Goal: Task Accomplishment & Management: Manage account settings

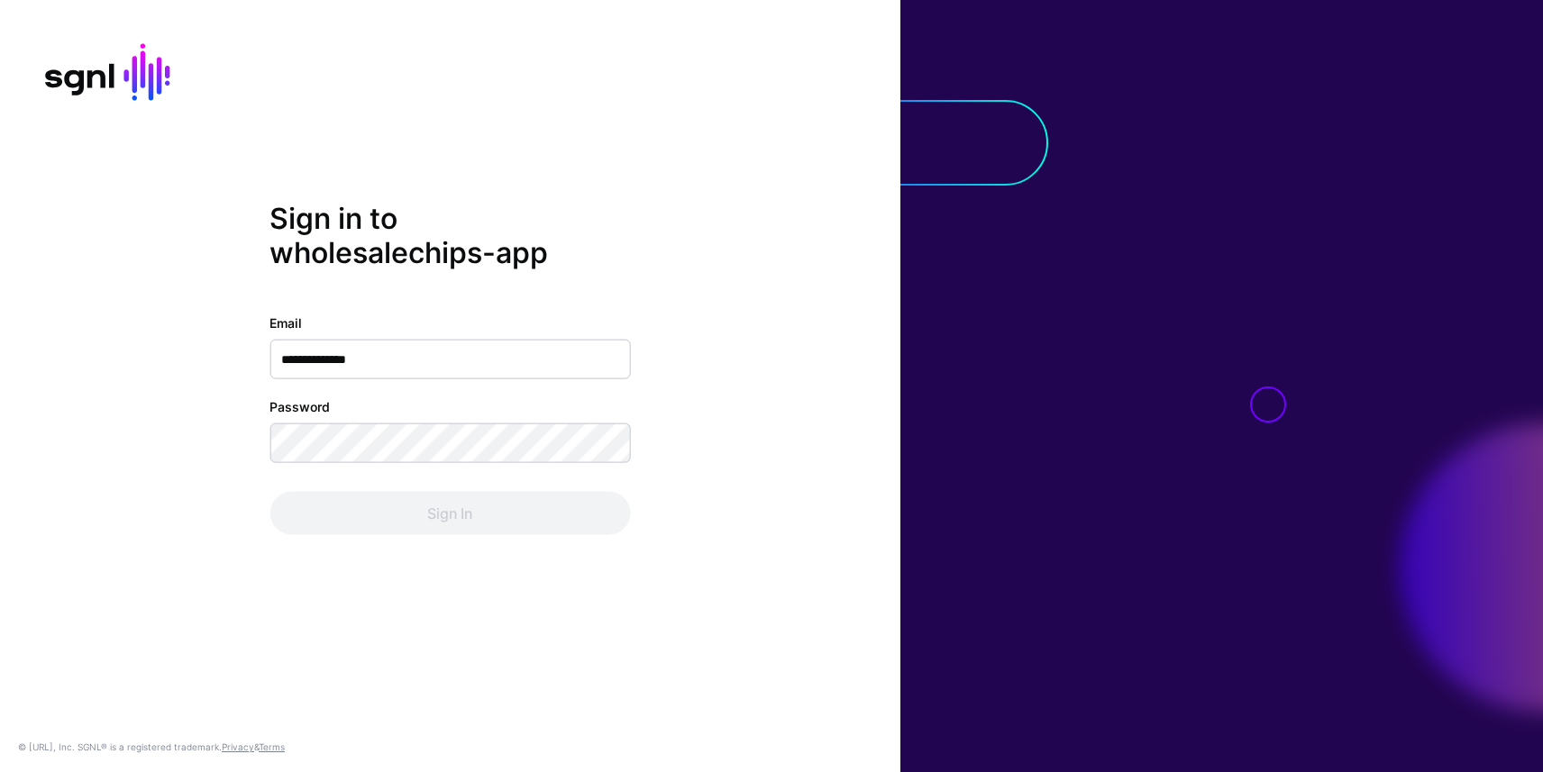
type input "**********"
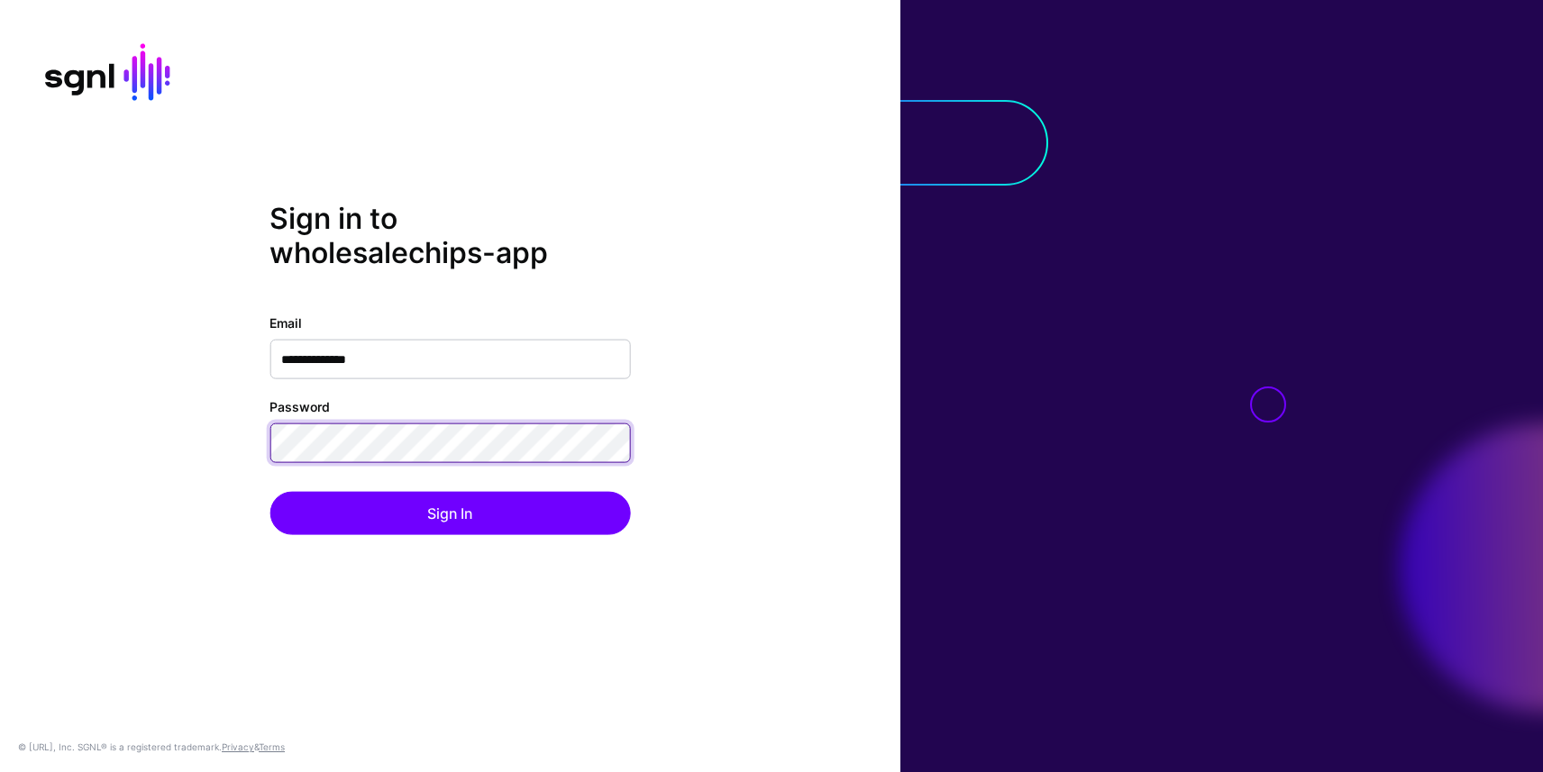
click at [270, 492] on button "Sign In" at bounding box center [450, 513] width 361 height 43
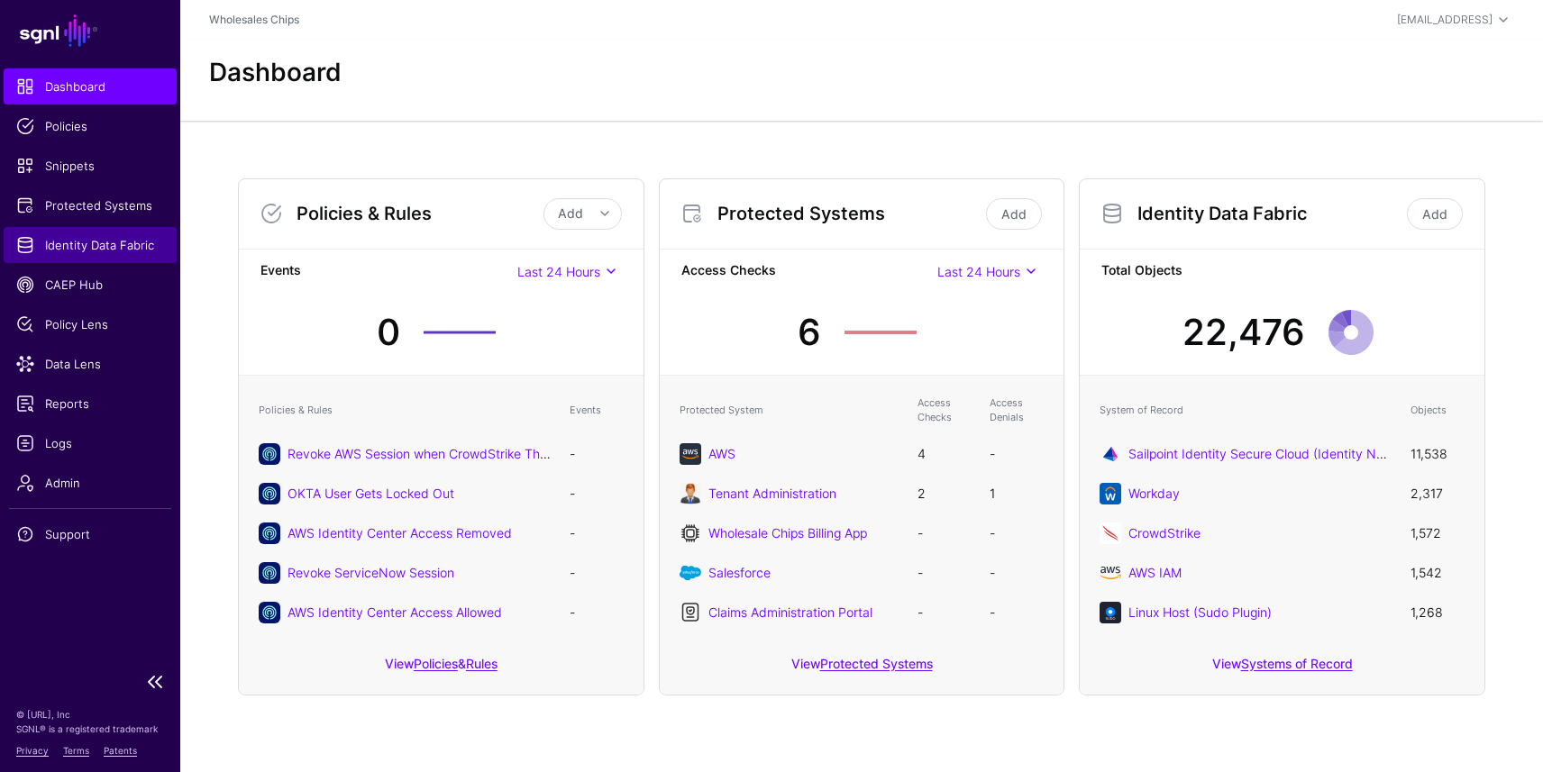
click at [66, 240] on span "Identity Data Fabric" at bounding box center [90, 245] width 148 height 18
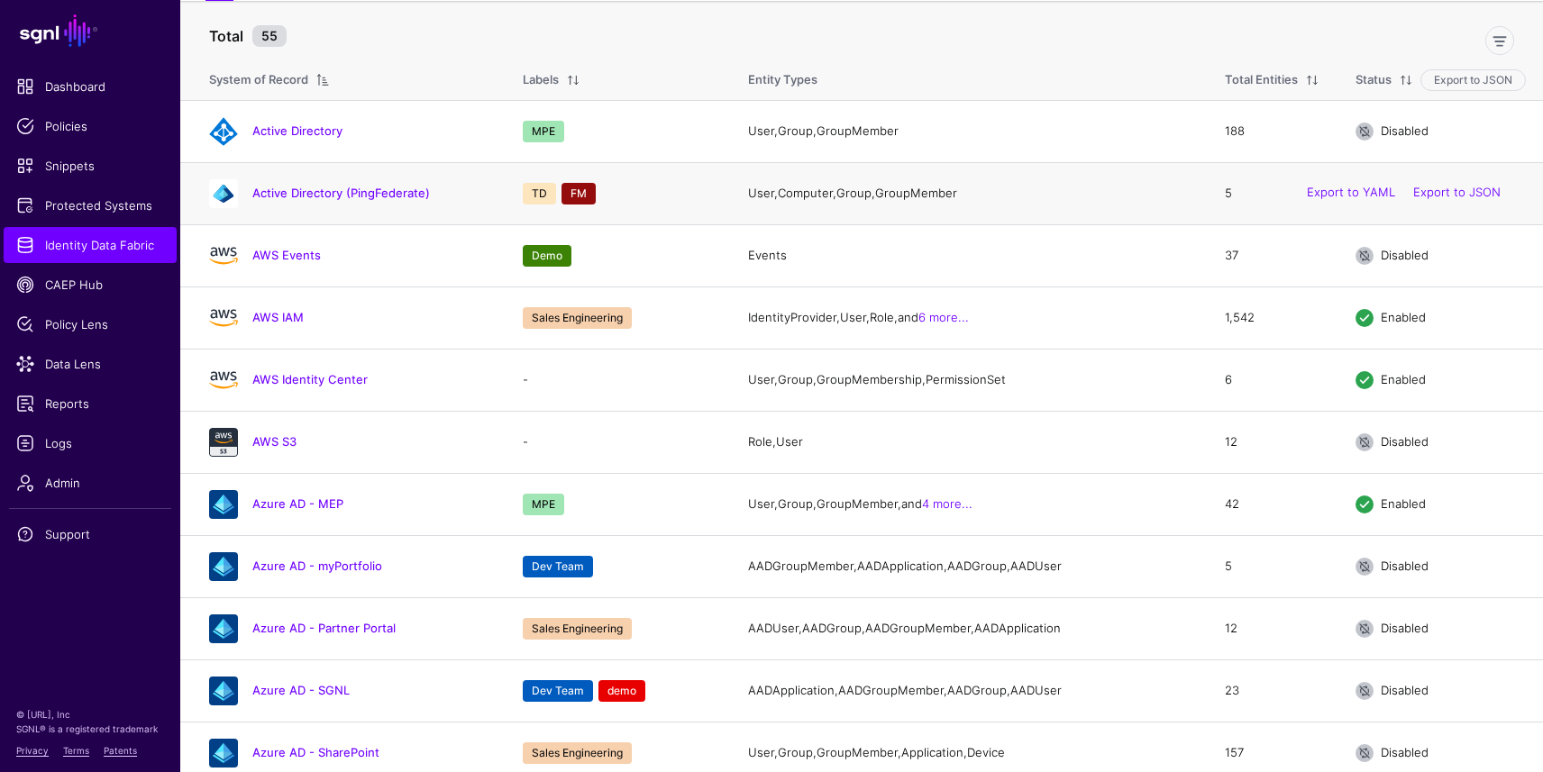
scroll to position [158, 0]
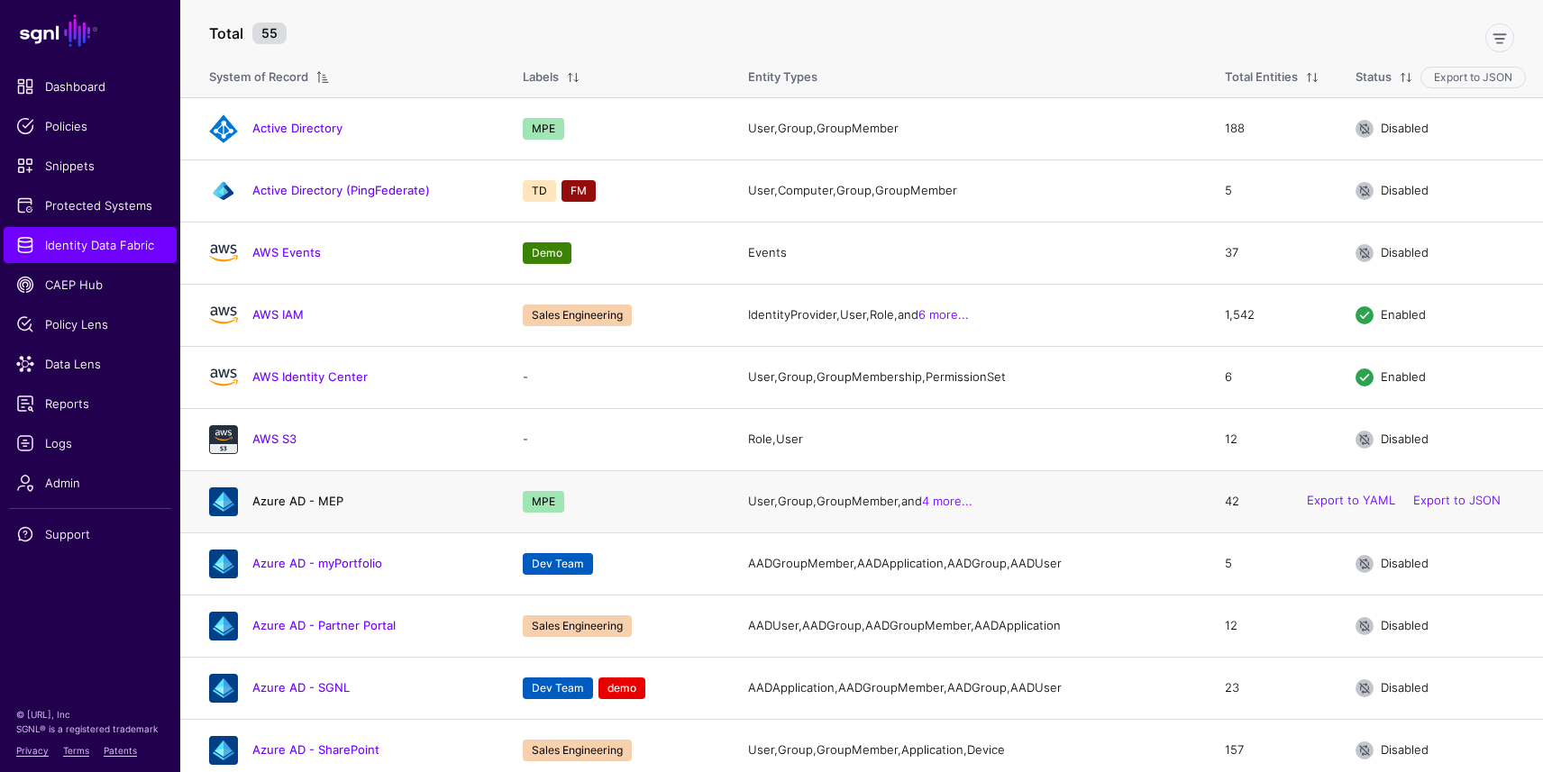
click at [274, 507] on link "Azure AD - MEP" at bounding box center [297, 501] width 91 height 14
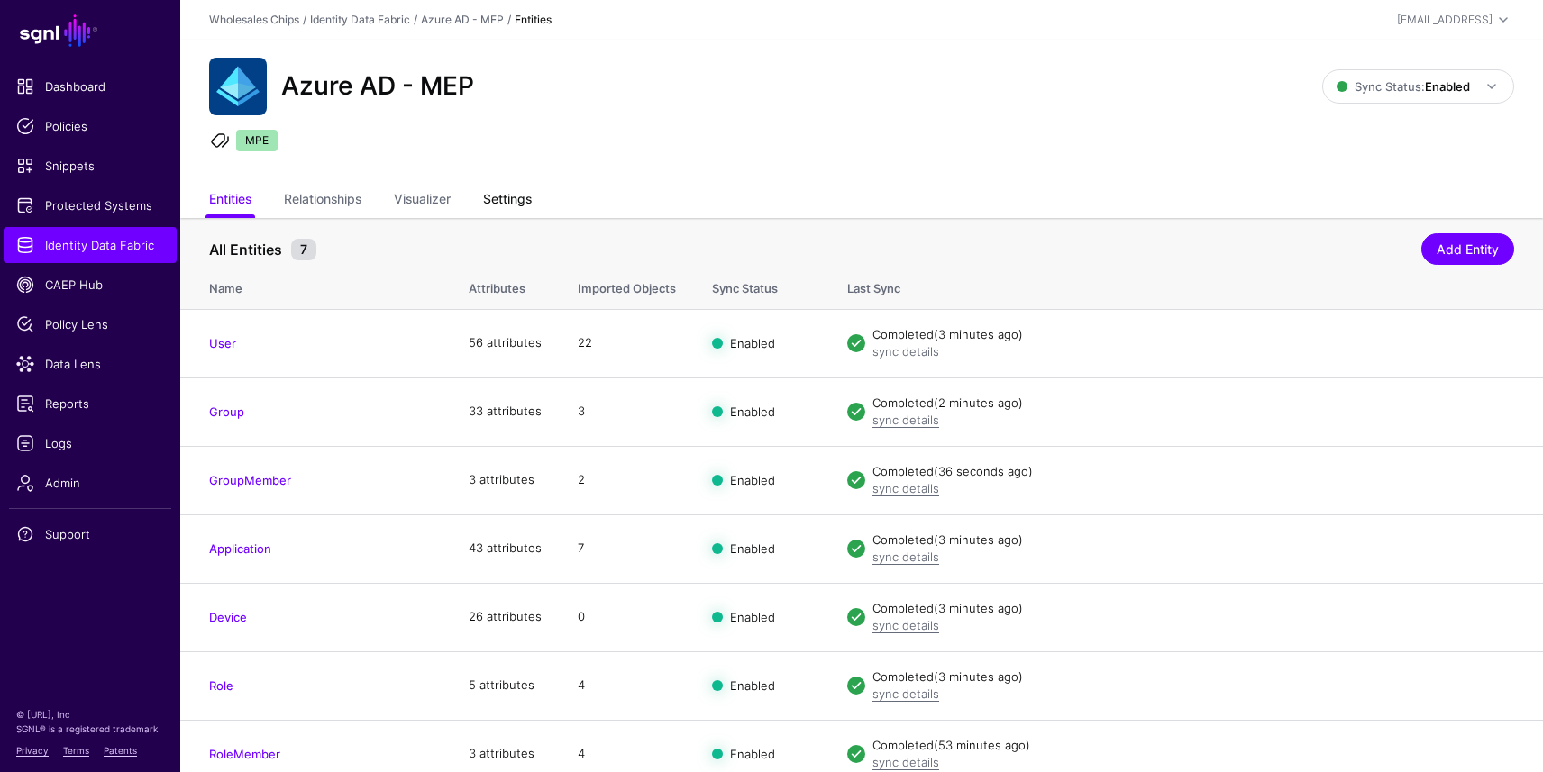
click at [515, 197] on link "Settings" at bounding box center [507, 201] width 49 height 34
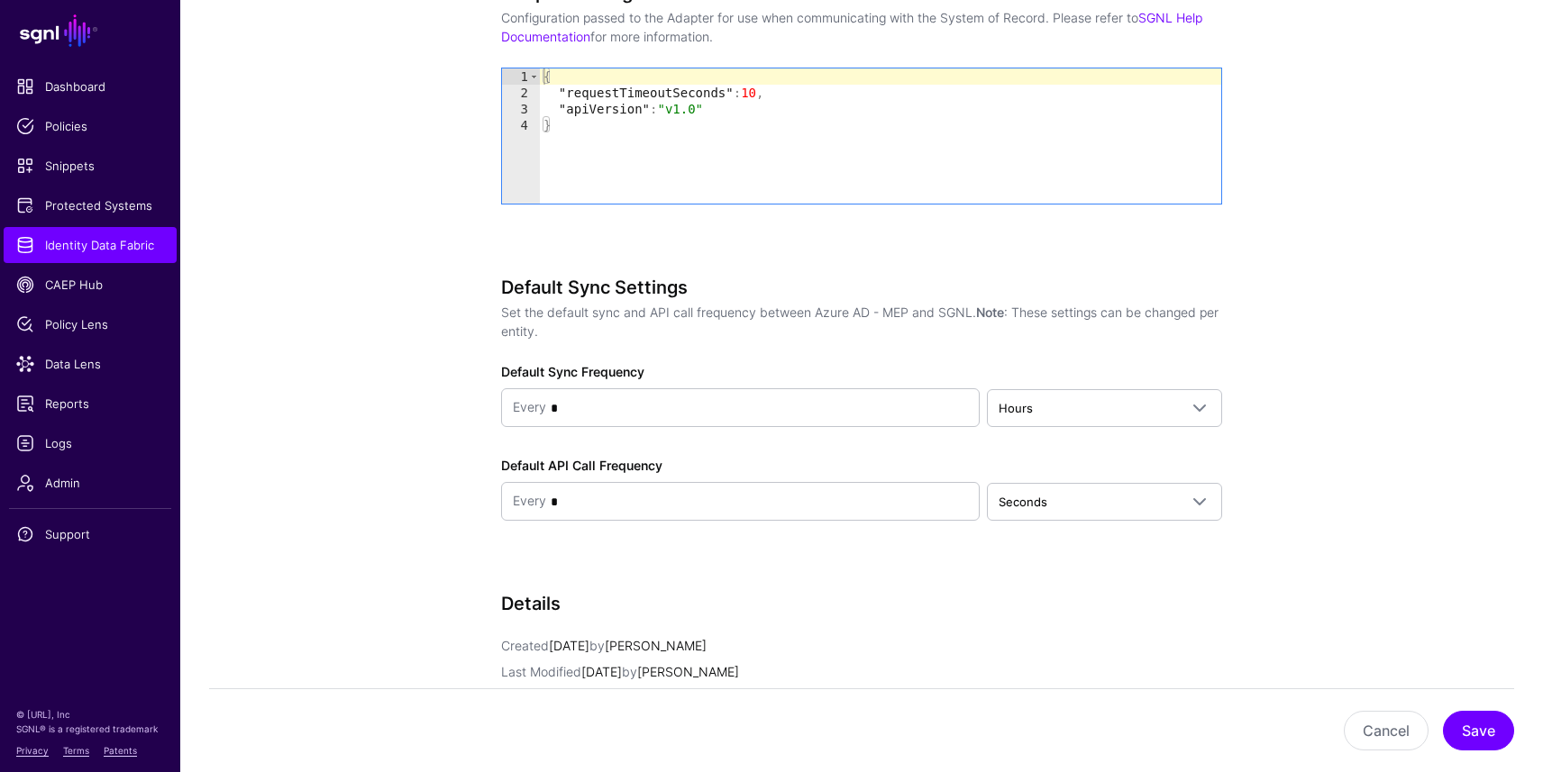
scroll to position [2122, 0]
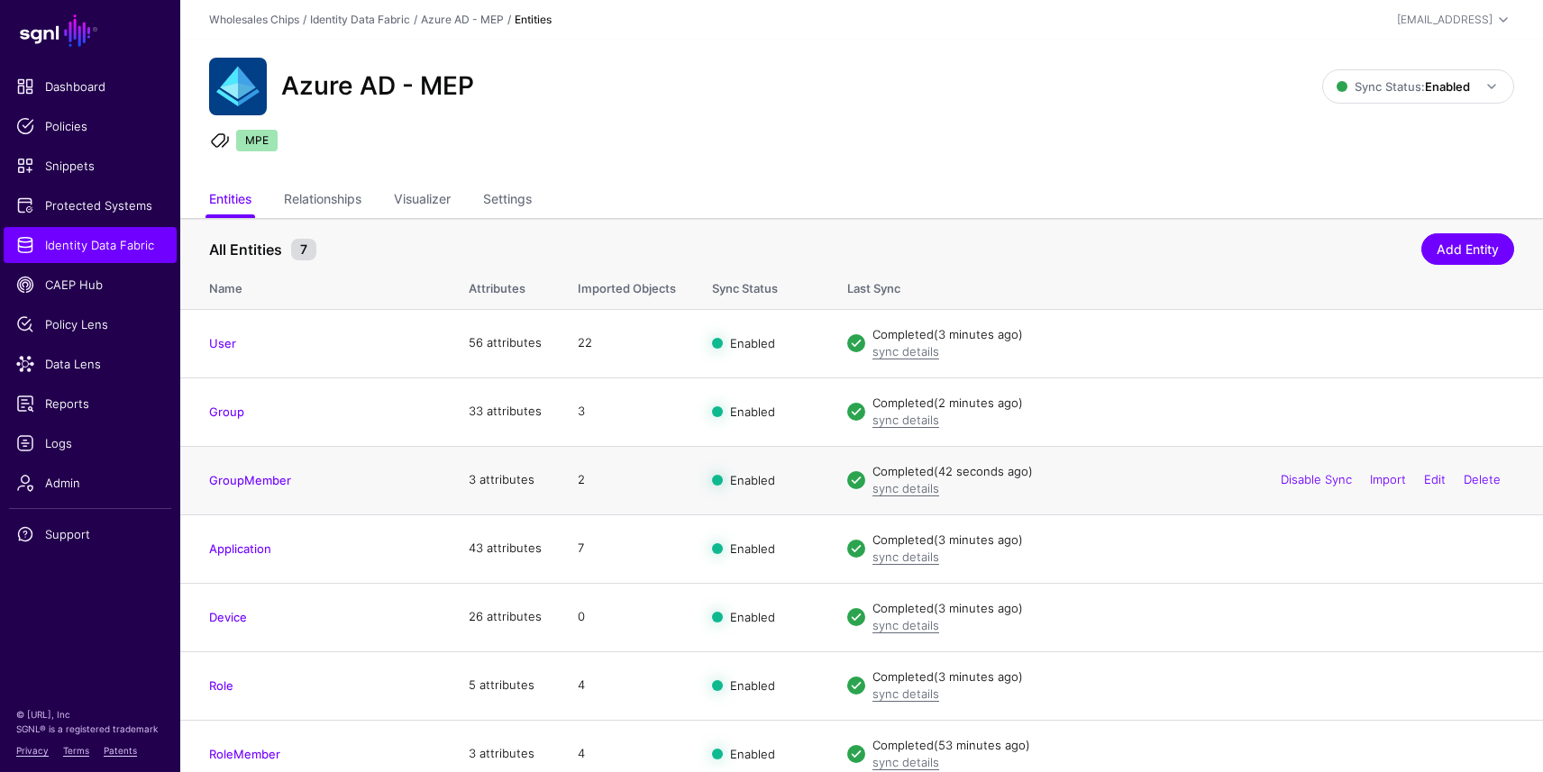
scroll to position [9, 0]
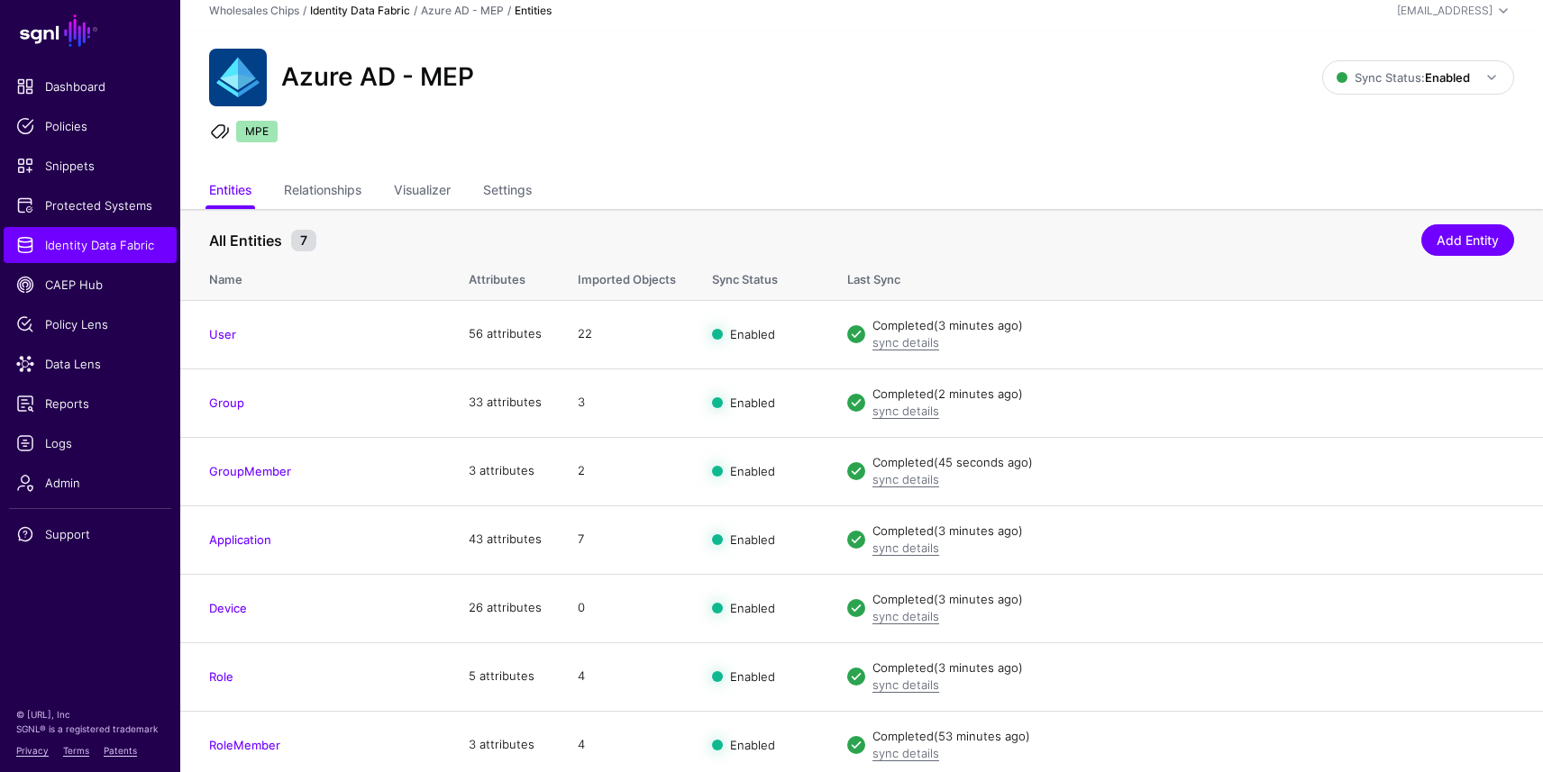
click at [382, 9] on link "Identity Data Fabric" at bounding box center [360, 11] width 100 height 14
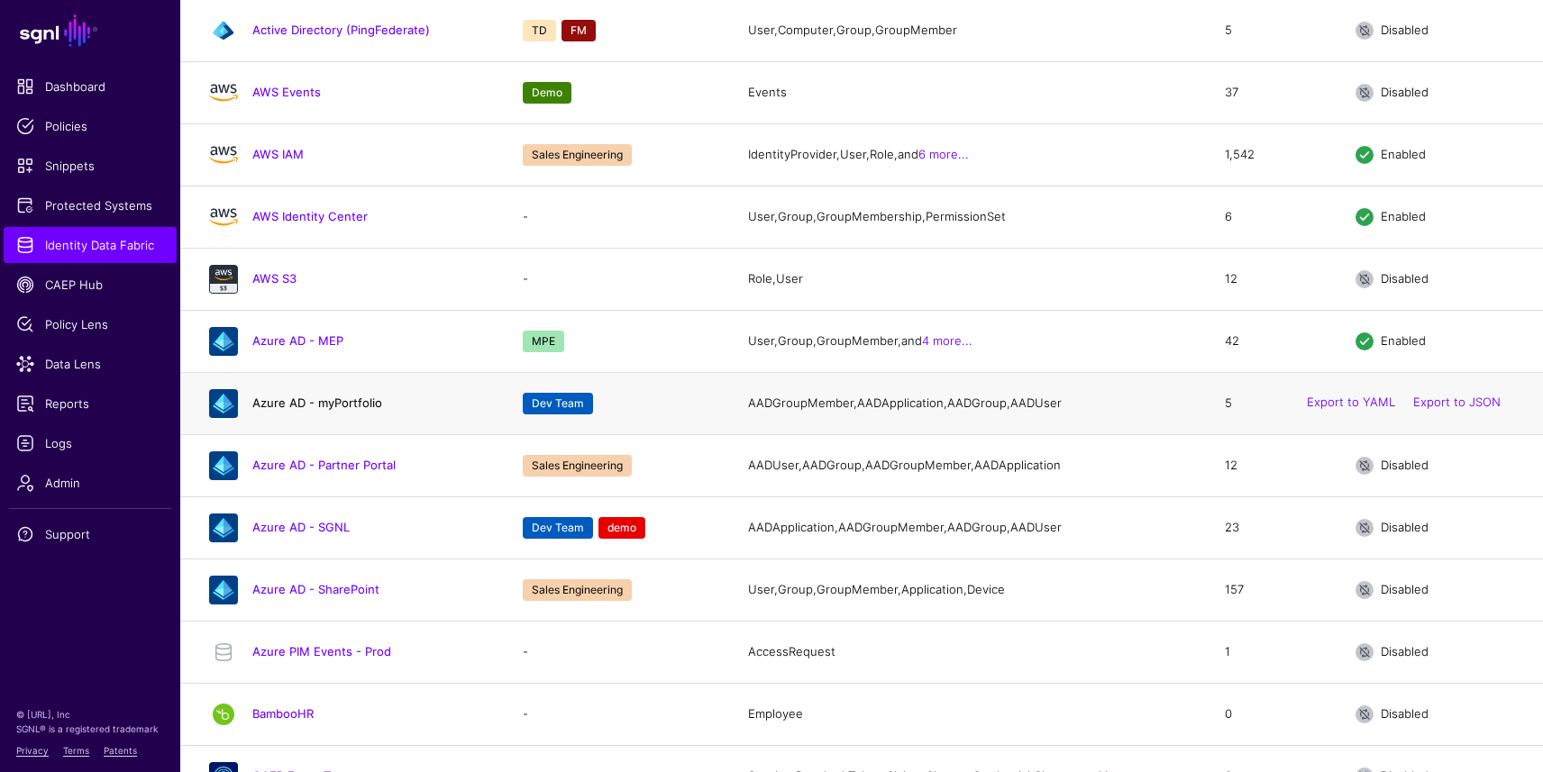
scroll to position [304, 0]
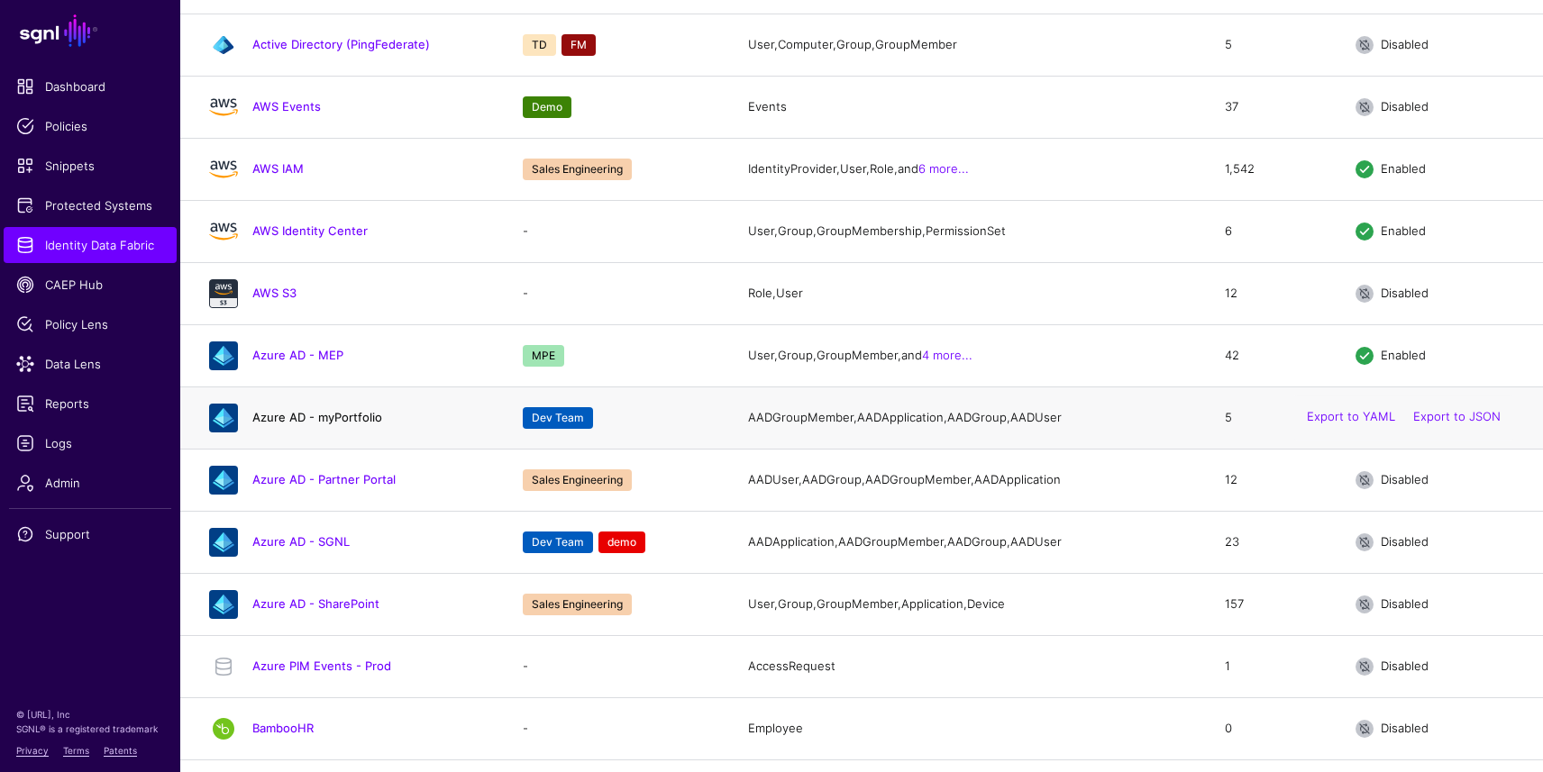
click at [277, 425] on link "Azure AD - myPortfolio" at bounding box center [317, 417] width 130 height 14
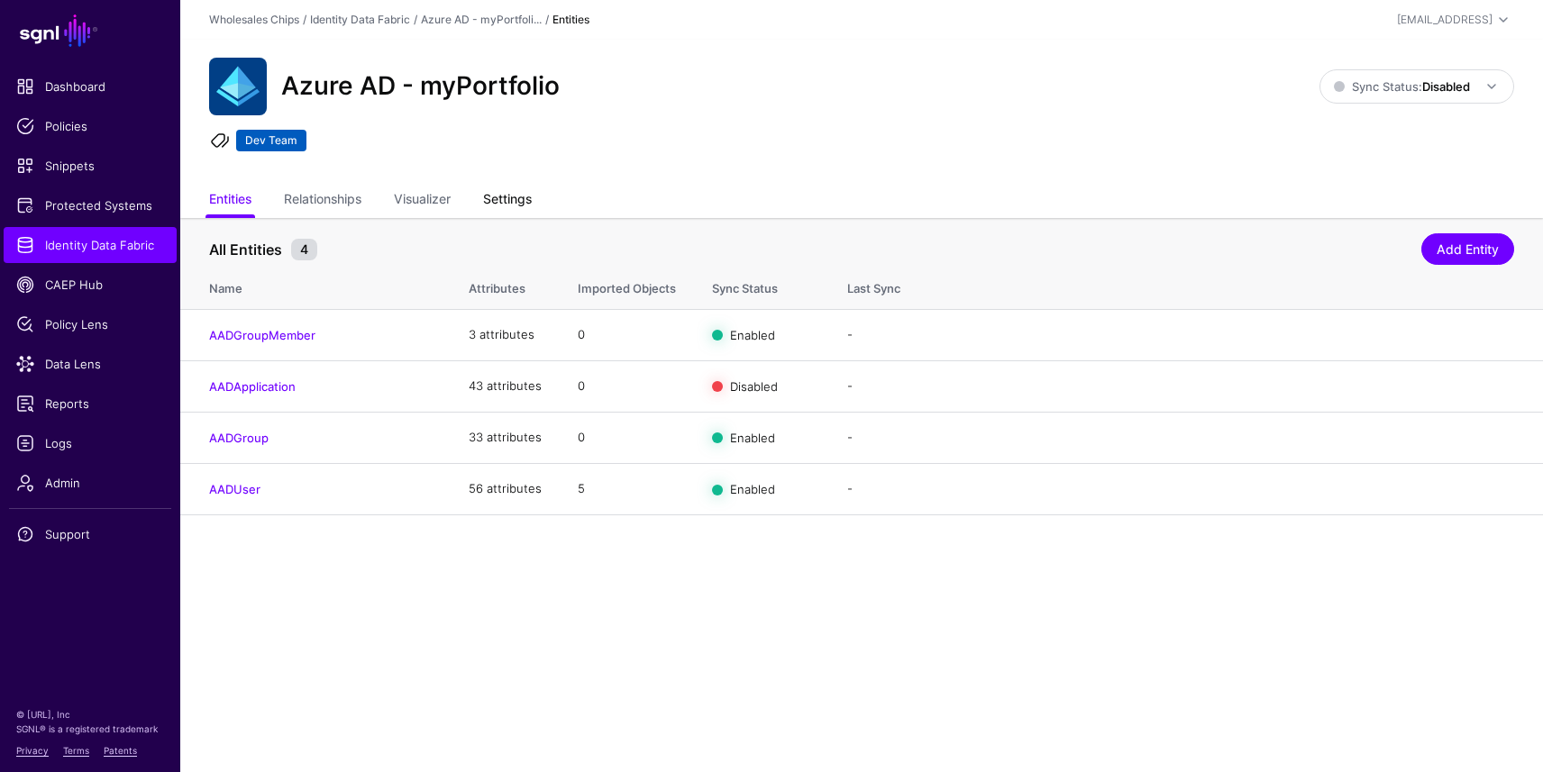
click at [516, 204] on link "Settings" at bounding box center [507, 201] width 49 height 34
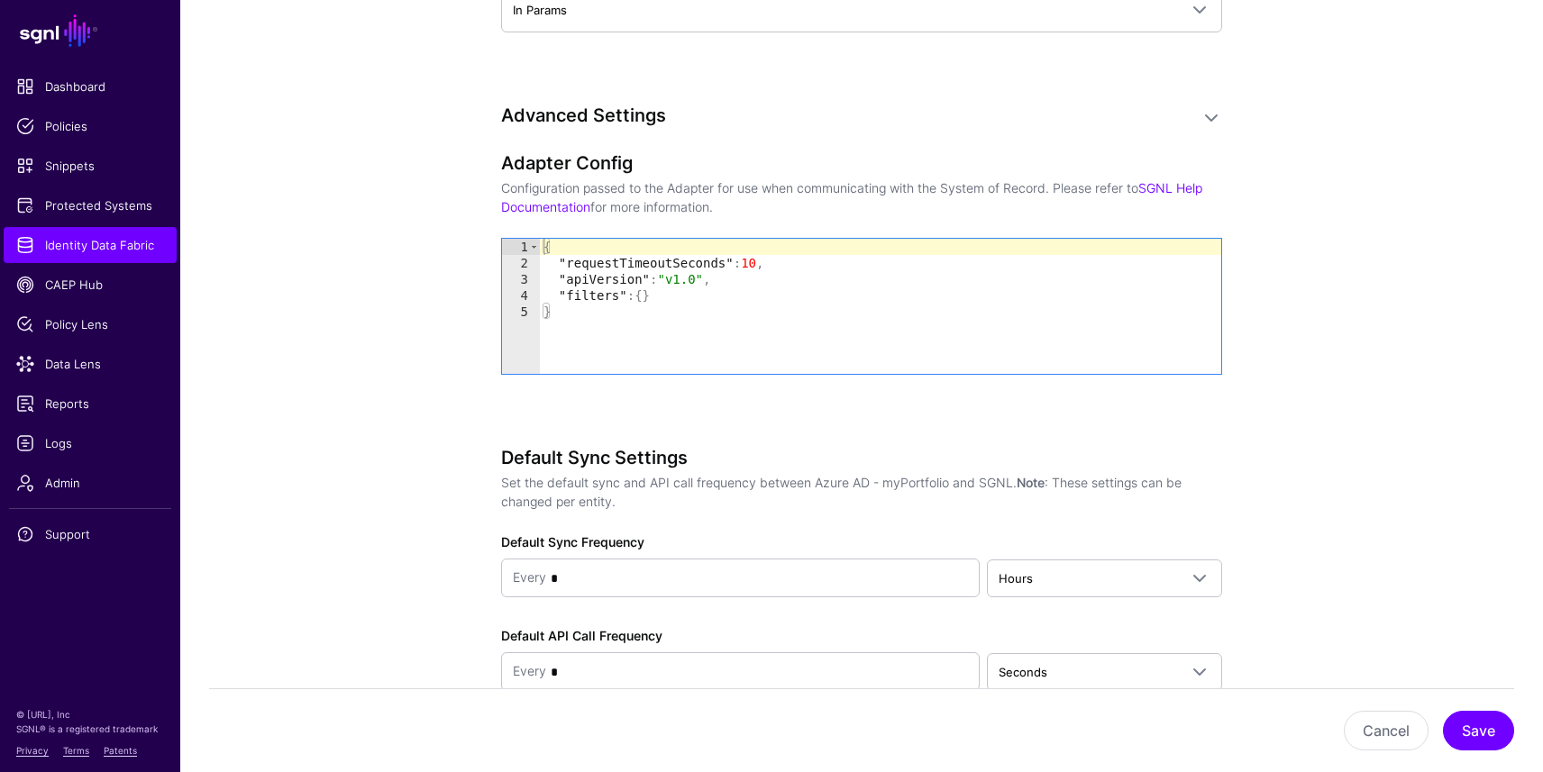
scroll to position [1950, 0]
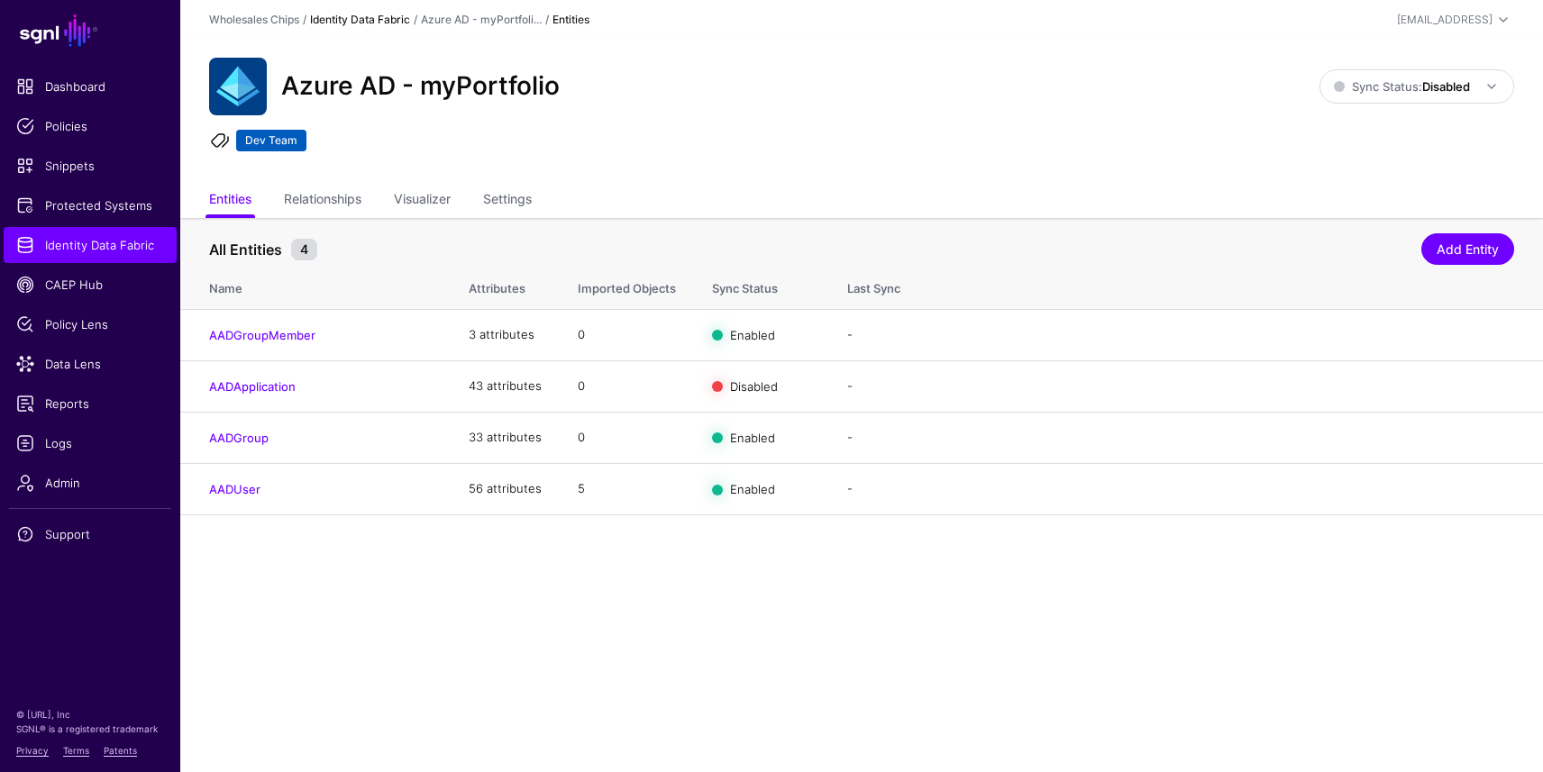
click at [380, 21] on link "Identity Data Fabric" at bounding box center [360, 20] width 100 height 14
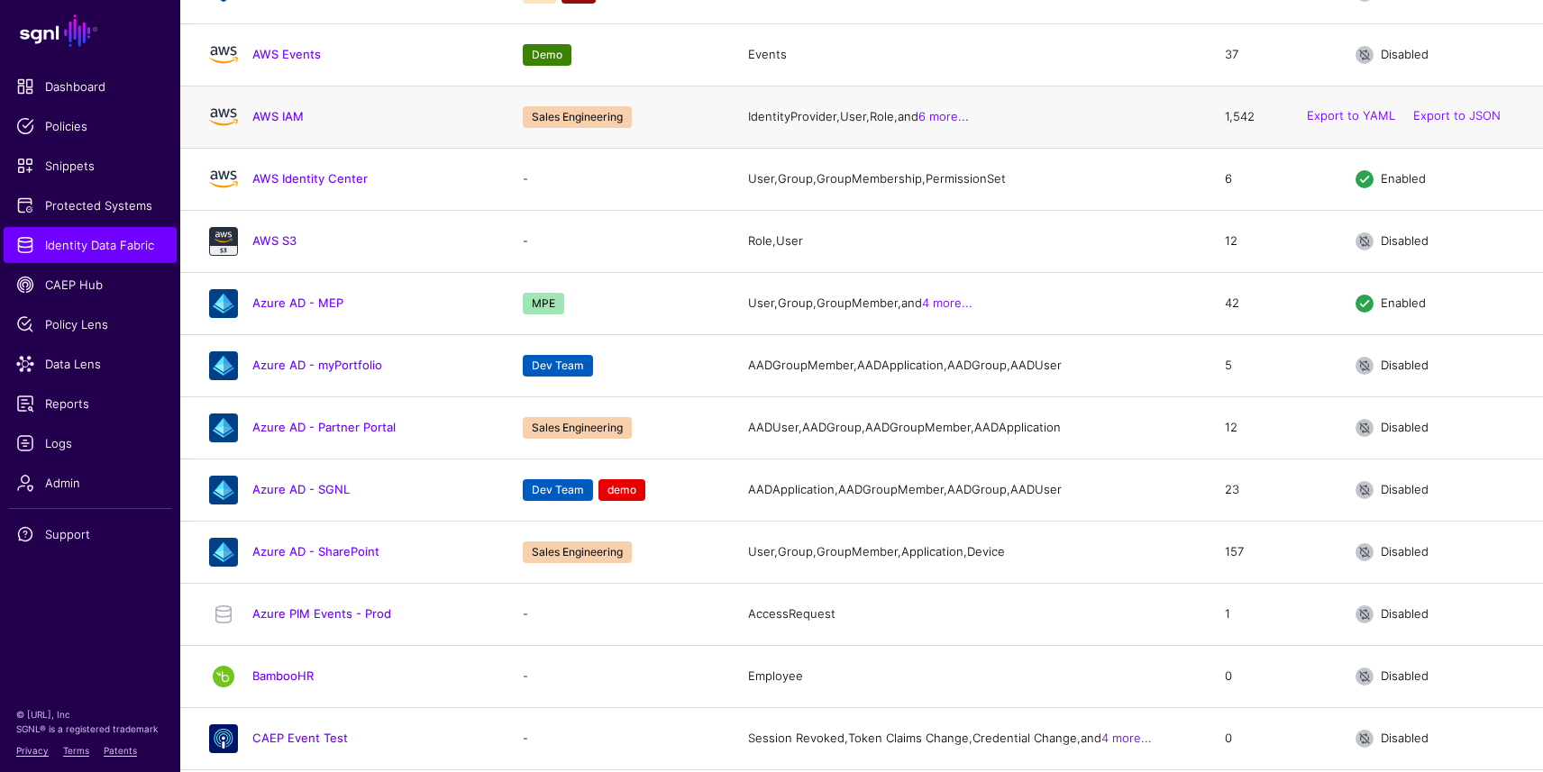
scroll to position [360, 0]
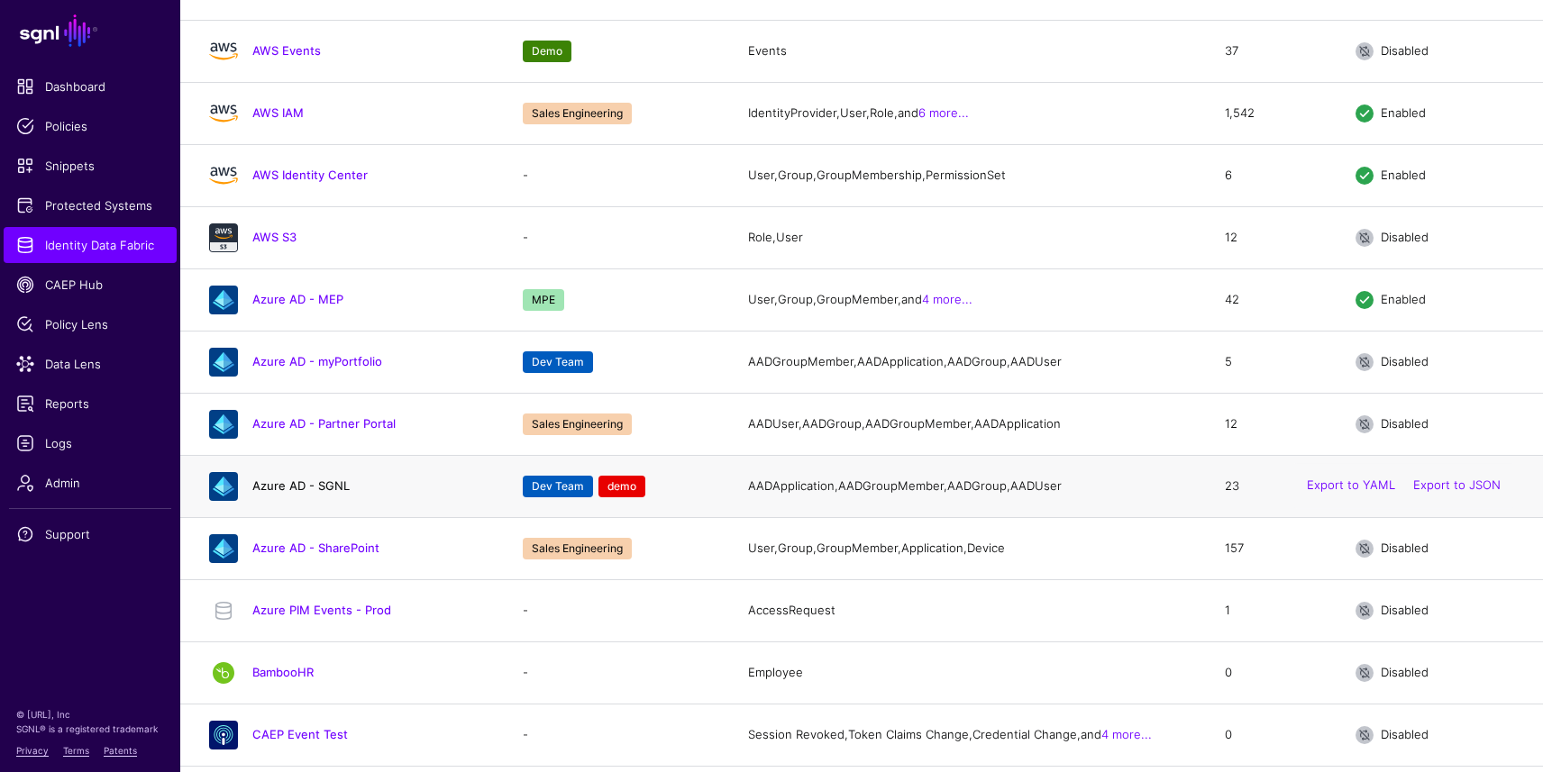
click at [297, 493] on link "Azure AD - SGNL" at bounding box center [300, 486] width 97 height 14
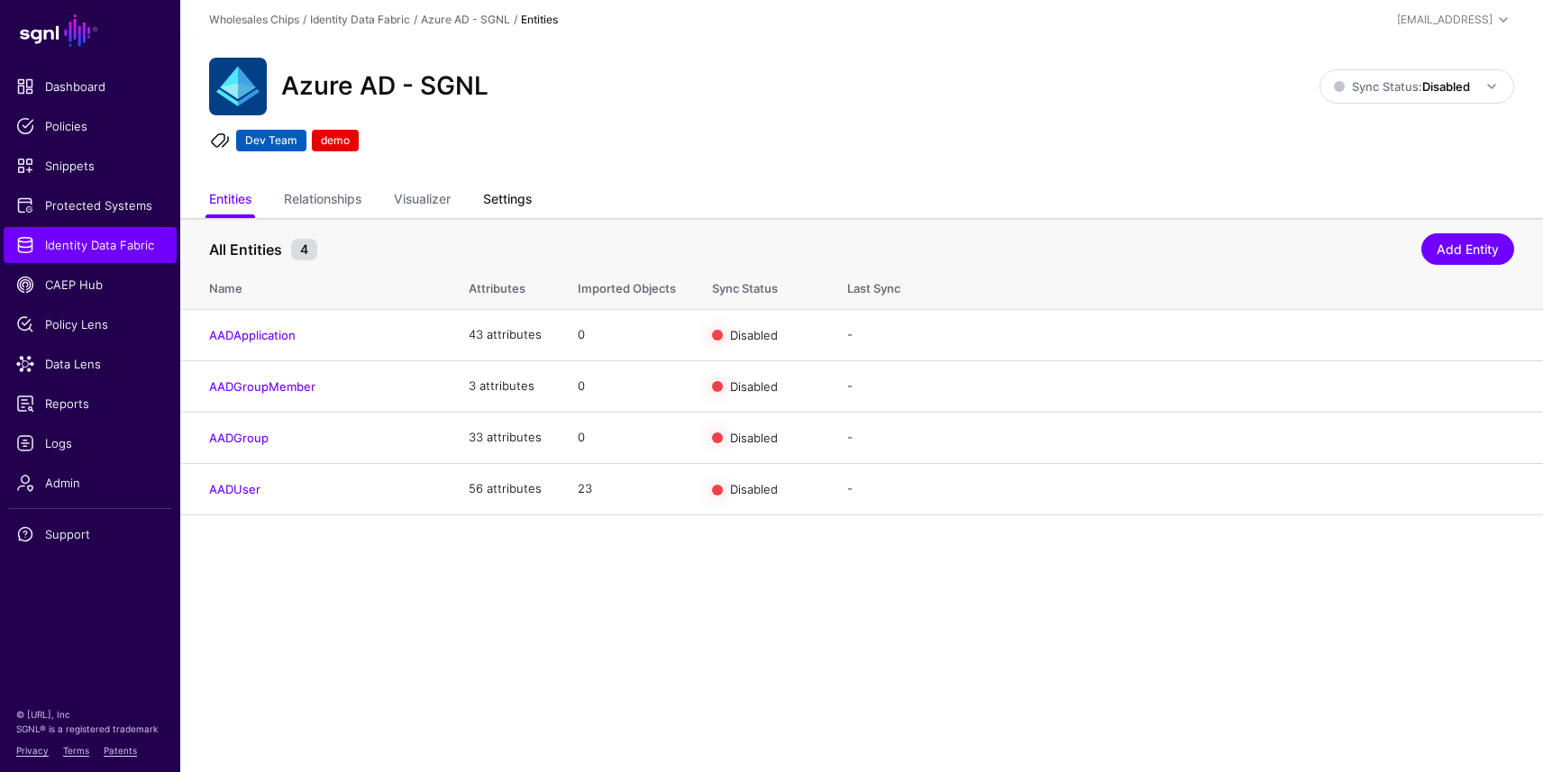
click at [531, 200] on link "Settings" at bounding box center [507, 201] width 49 height 34
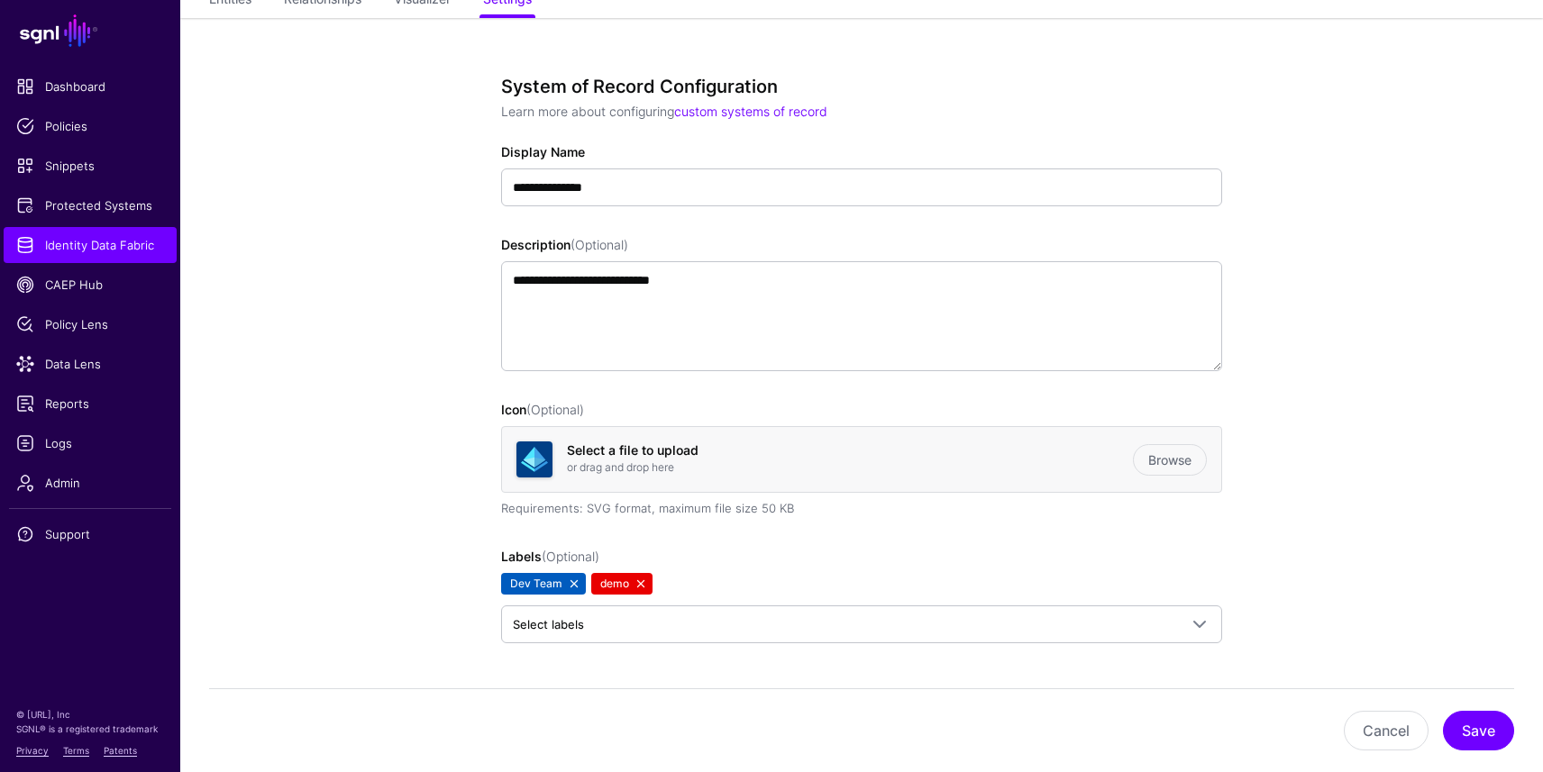
scroll to position [148, 0]
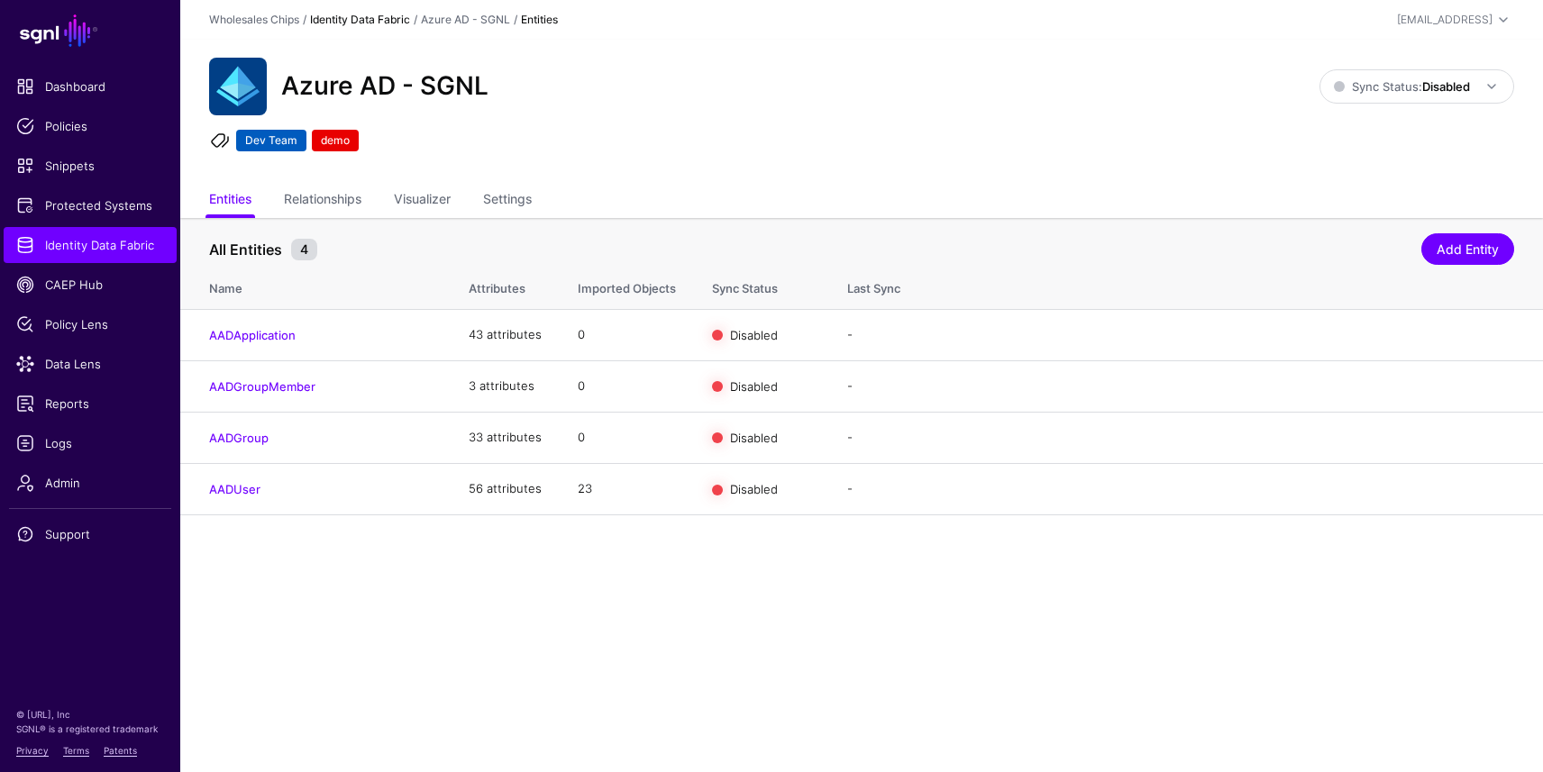
click at [340, 22] on link "Identity Data Fabric" at bounding box center [360, 20] width 100 height 14
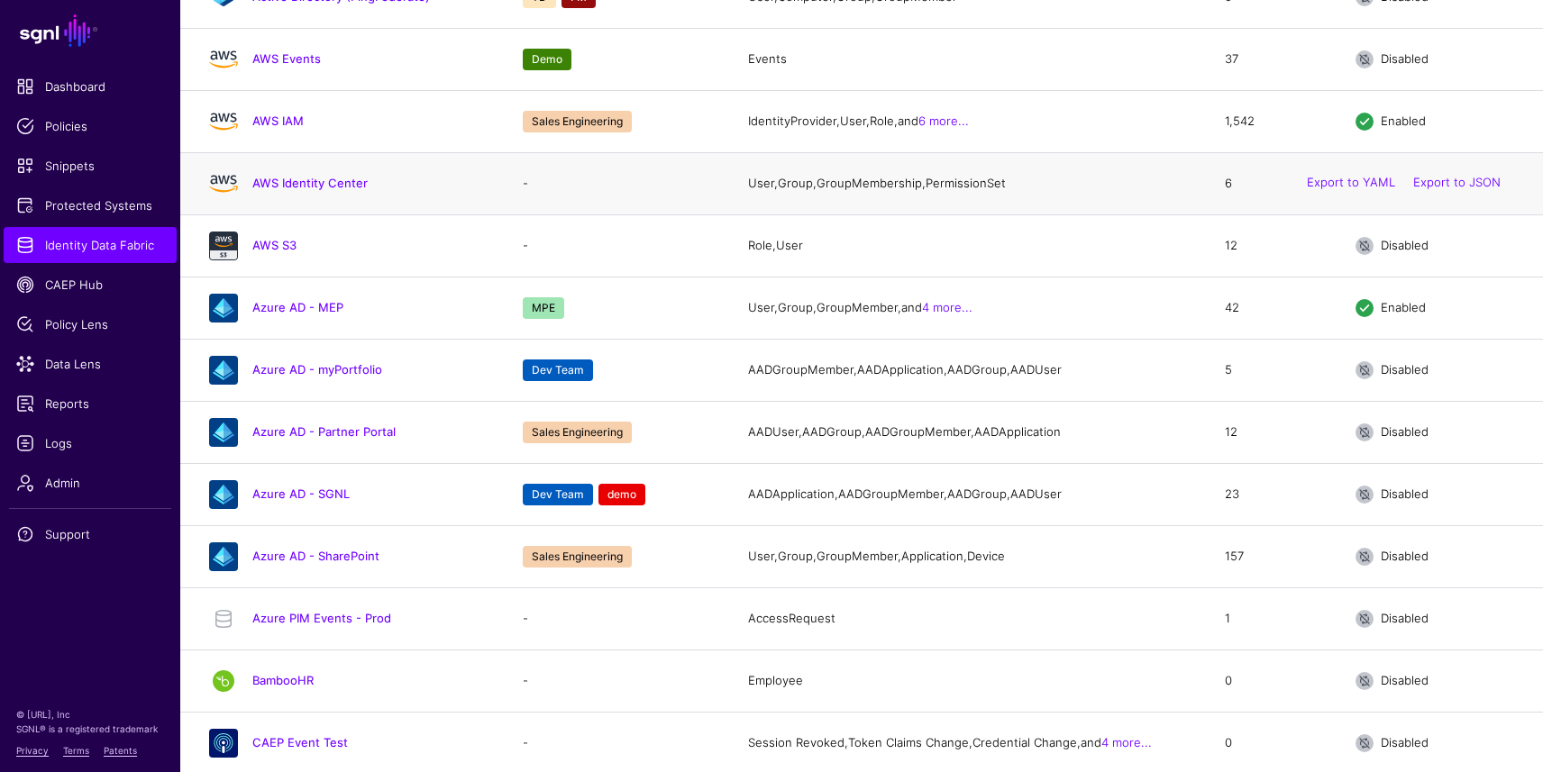
scroll to position [350, 0]
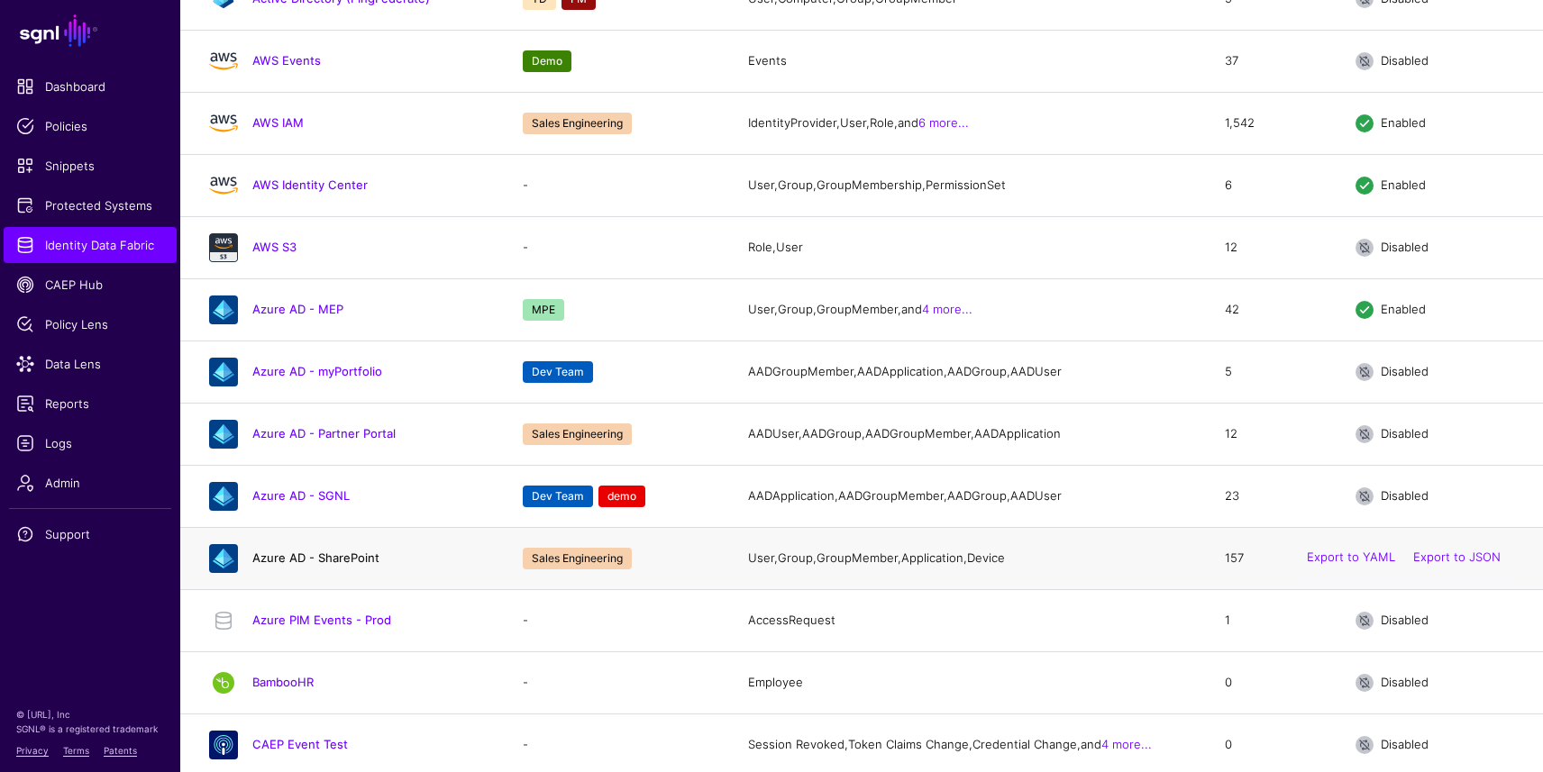
click at [326, 565] on link "Azure AD - SharePoint" at bounding box center [315, 558] width 127 height 14
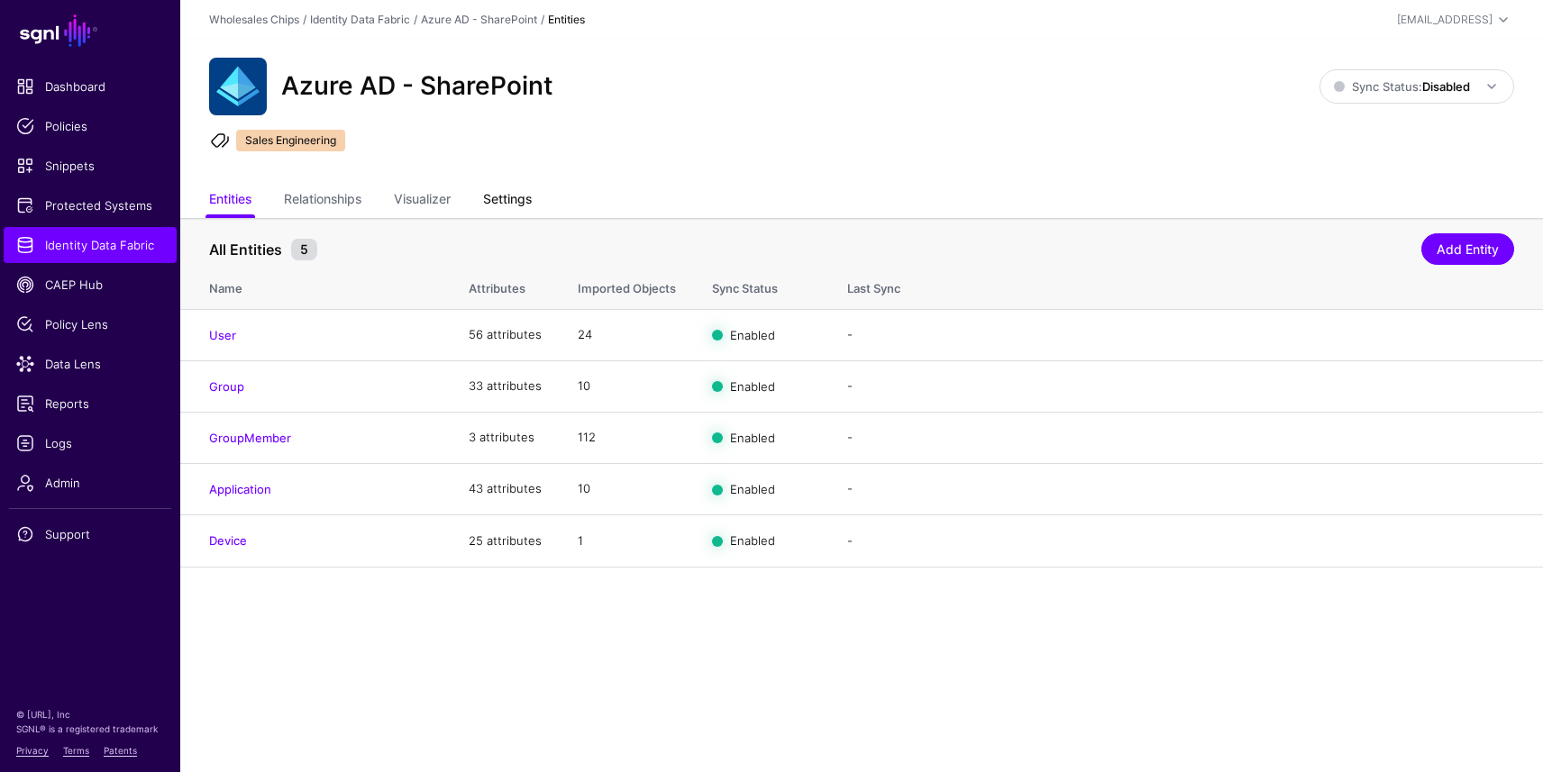
click at [518, 197] on link "Settings" at bounding box center [507, 201] width 49 height 34
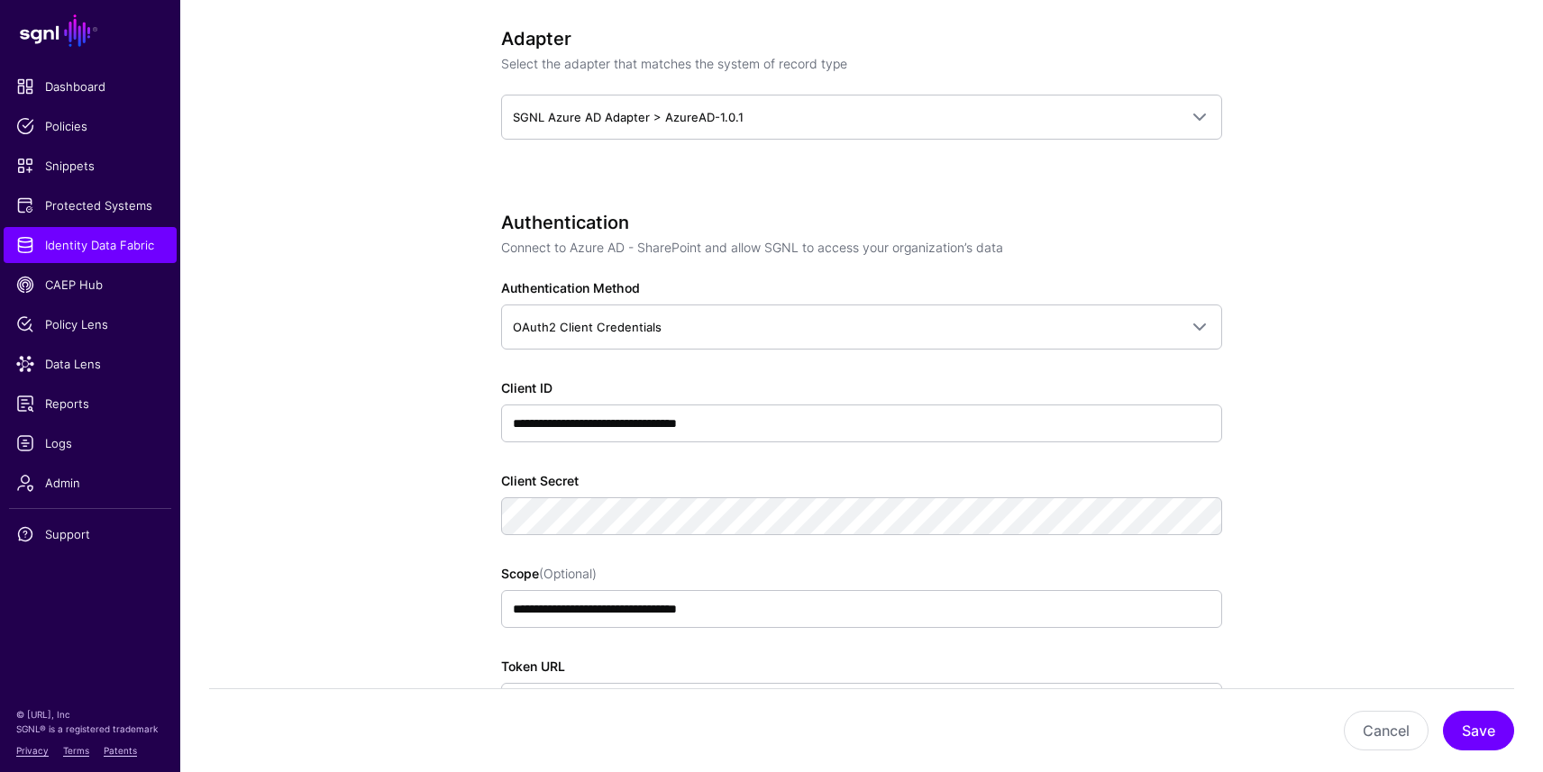
scroll to position [1064, 0]
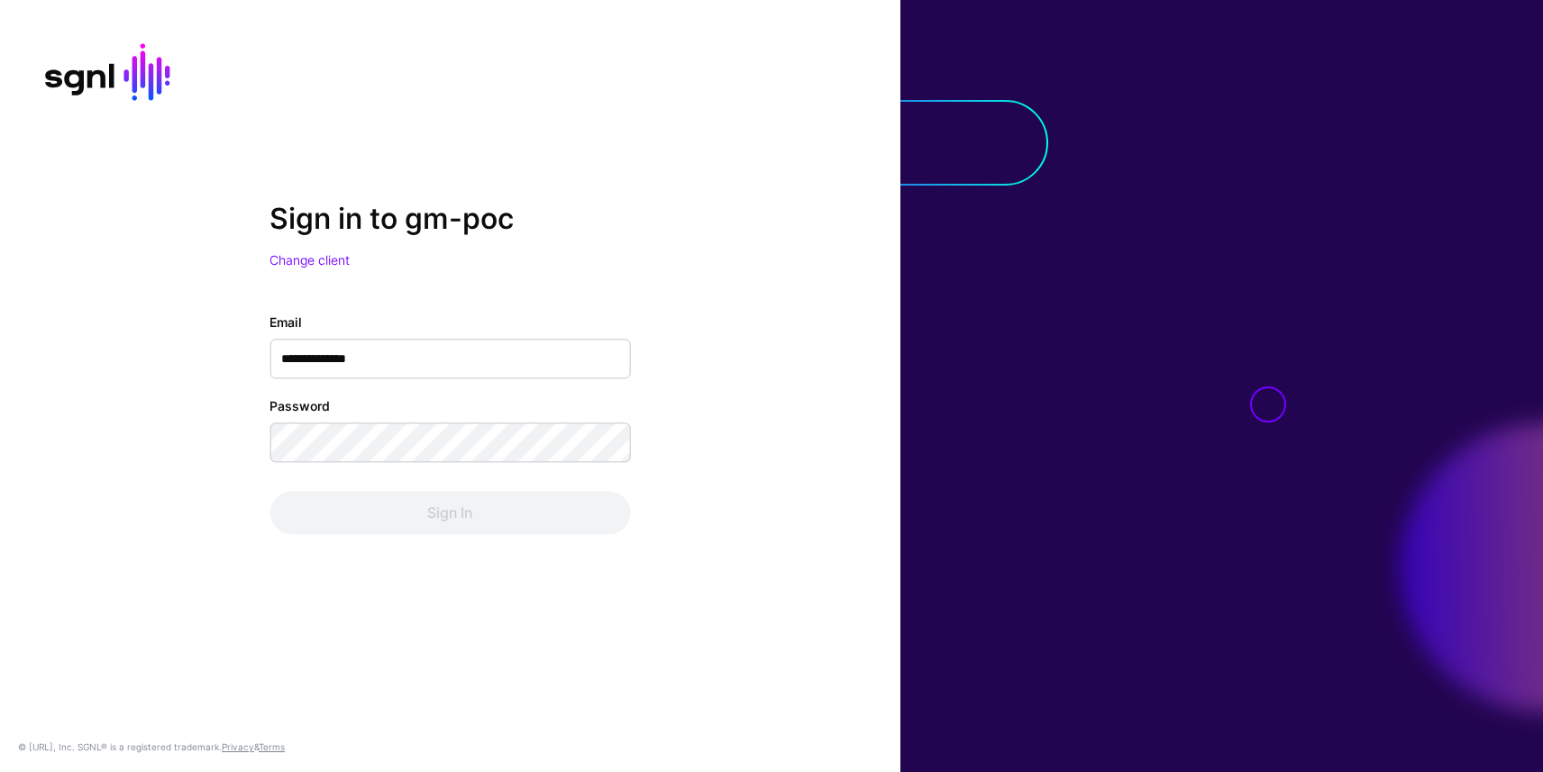
type input "**********"
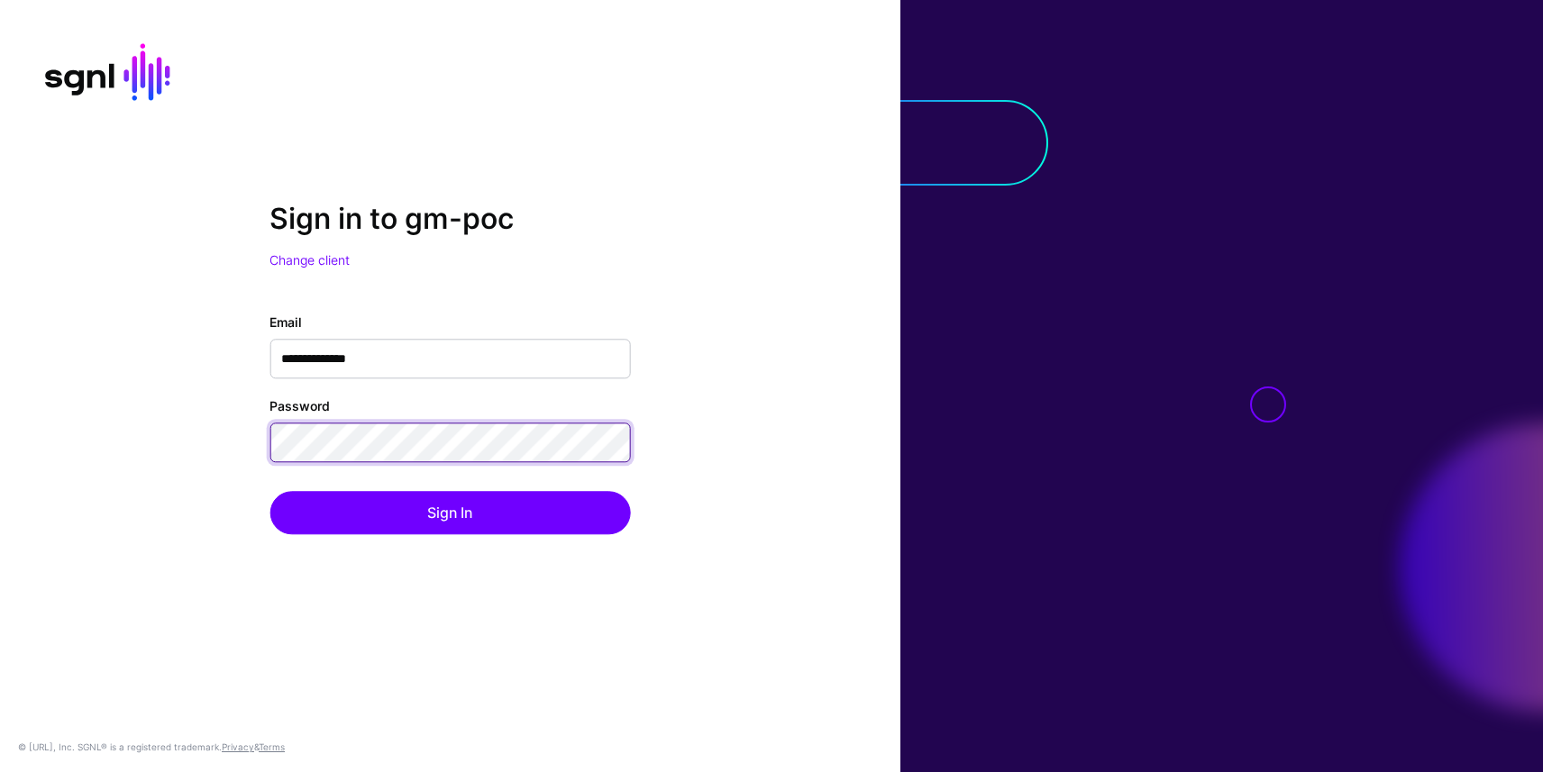
click at [270, 491] on button "Sign In" at bounding box center [450, 512] width 361 height 43
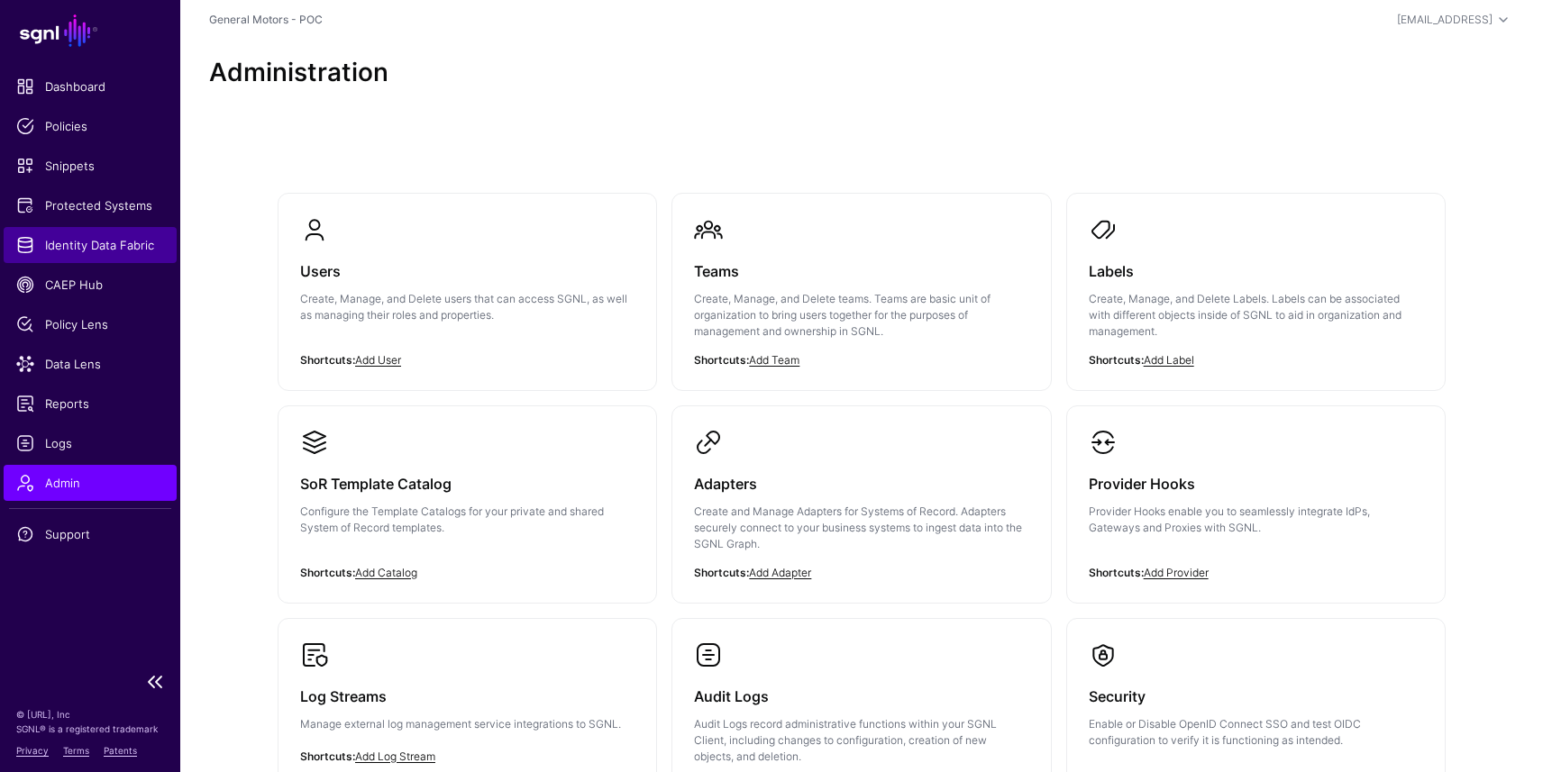
click at [77, 247] on span "Identity Data Fabric" at bounding box center [90, 245] width 148 height 18
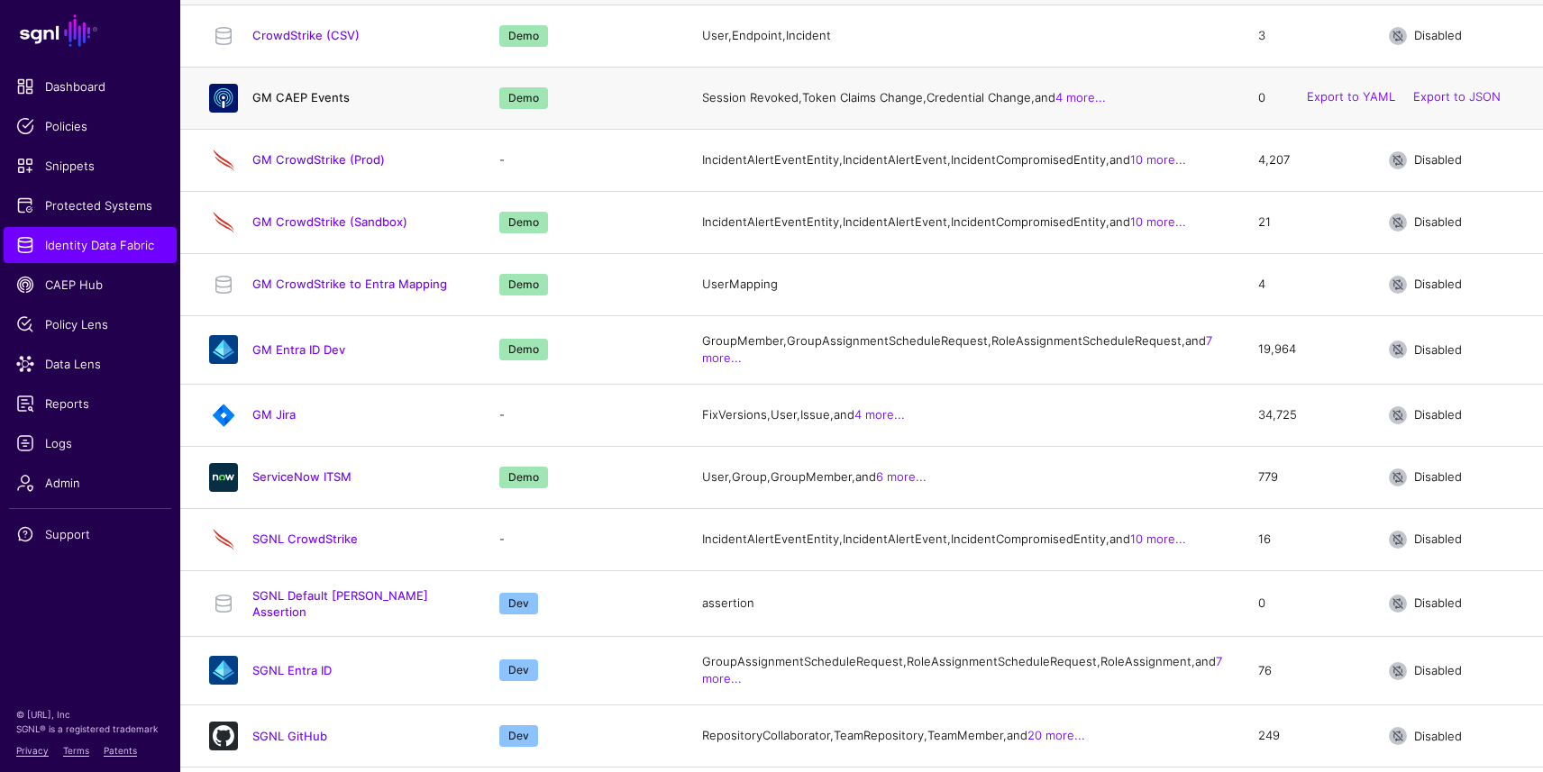
scroll to position [254, 0]
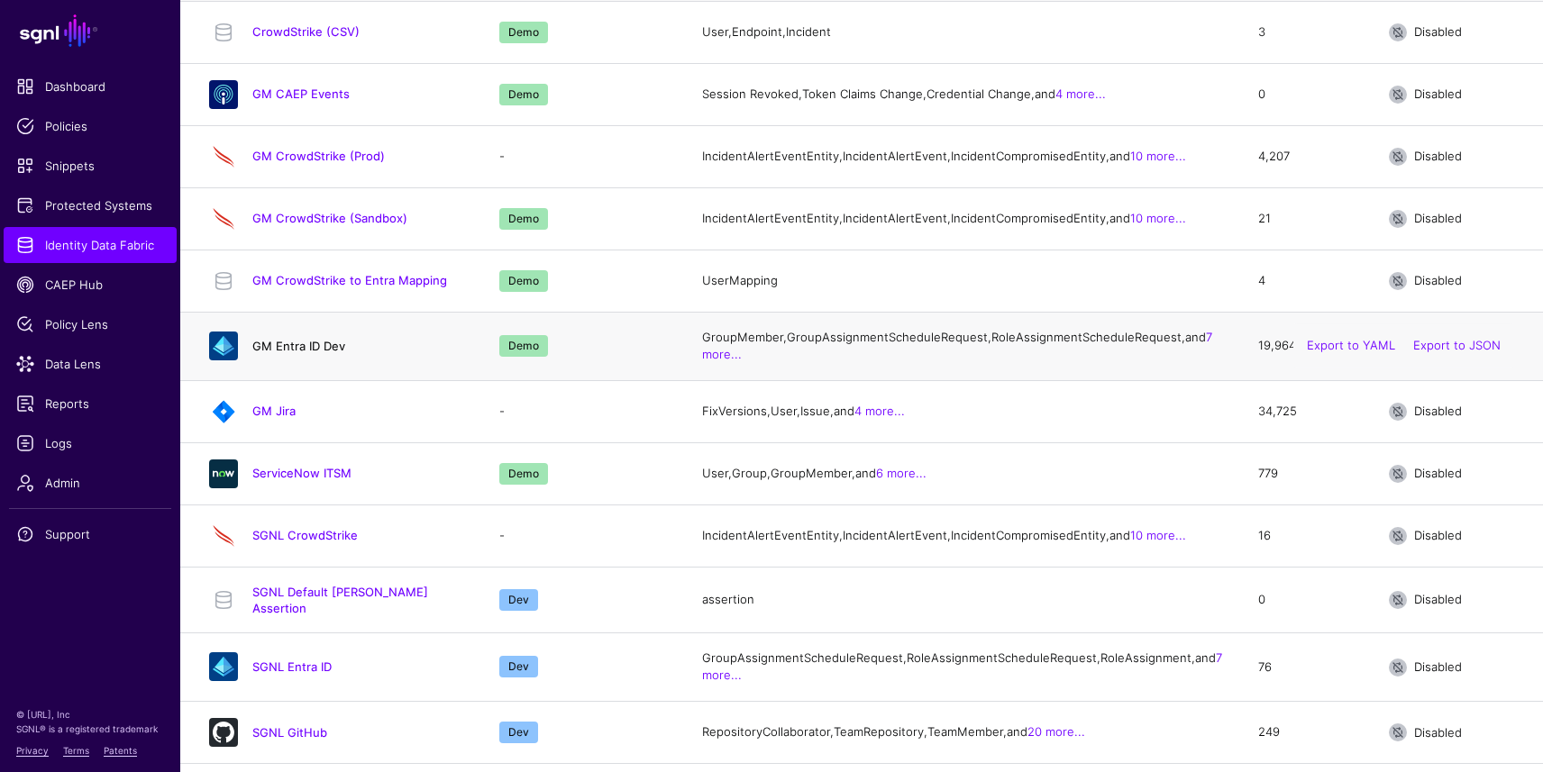
click at [260, 353] on link "GM Entra ID Dev" at bounding box center [298, 346] width 93 height 14
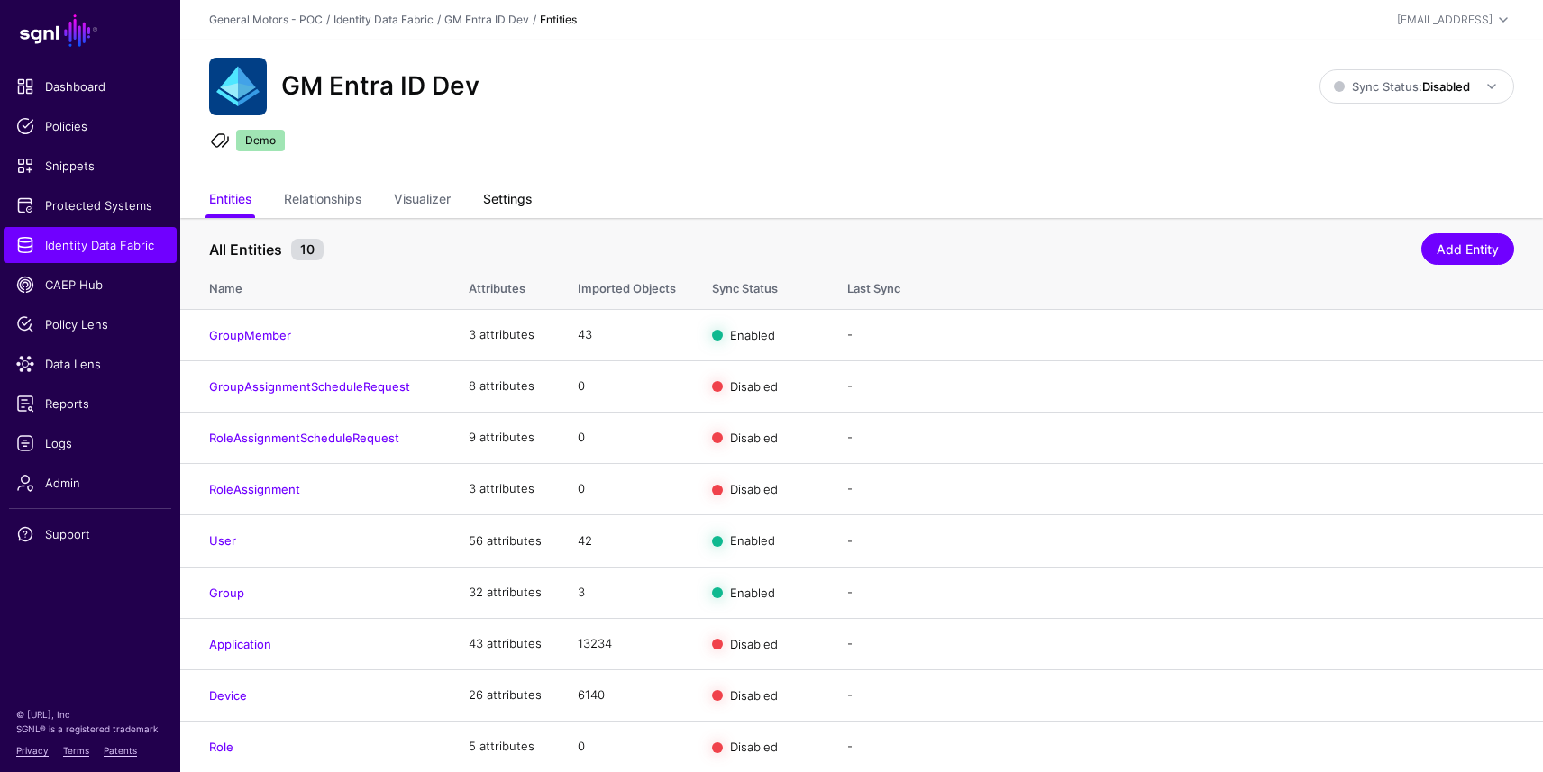
click at [526, 197] on link "Settings" at bounding box center [507, 201] width 49 height 34
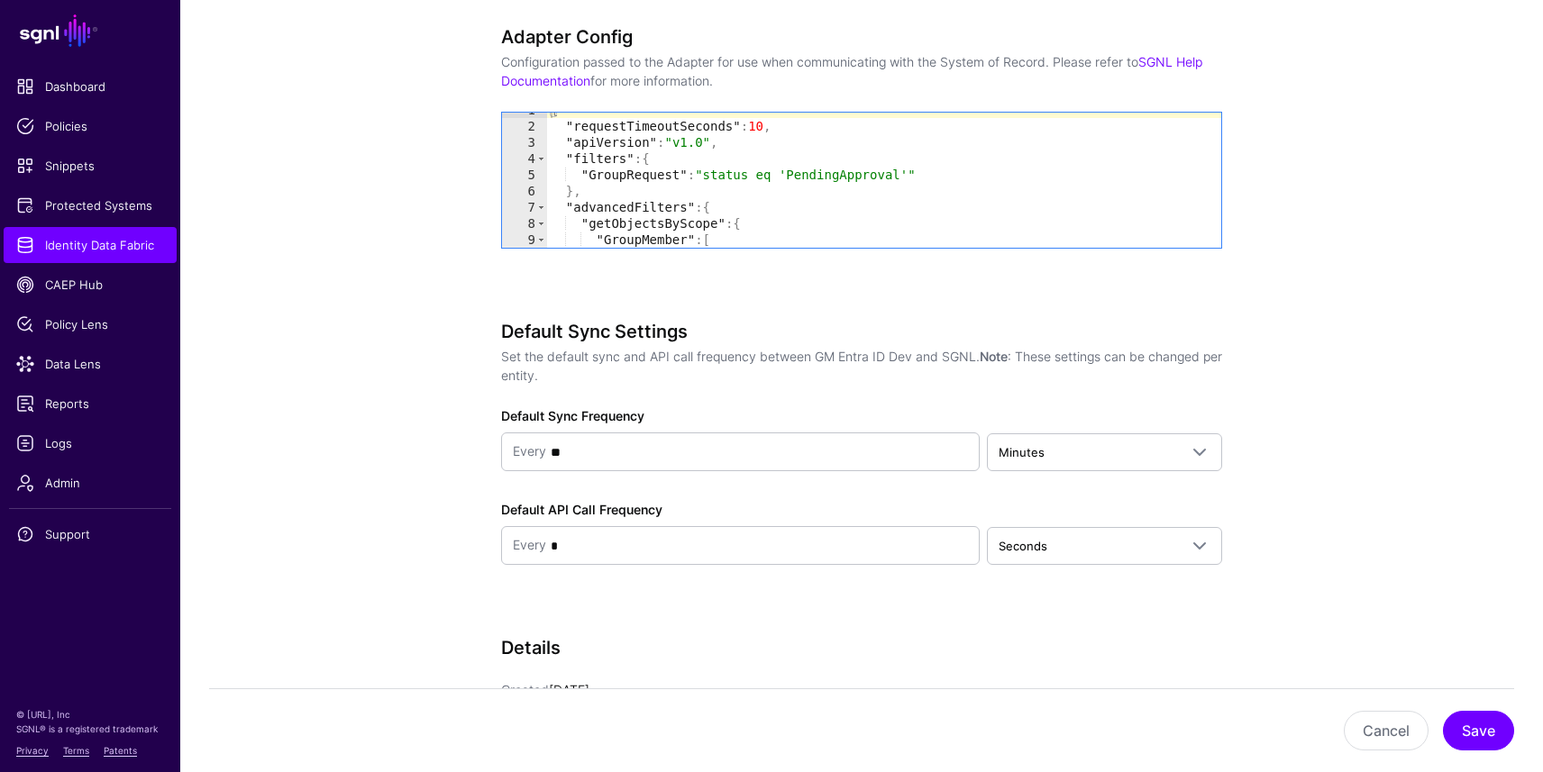
scroll to position [8, 0]
click at [938, 191] on div "{ "requestTimeoutSeconds" : 10 , "apiVersion" : "v1.0" , "filters" : { "GroupRe…" at bounding box center [884, 188] width 674 height 168
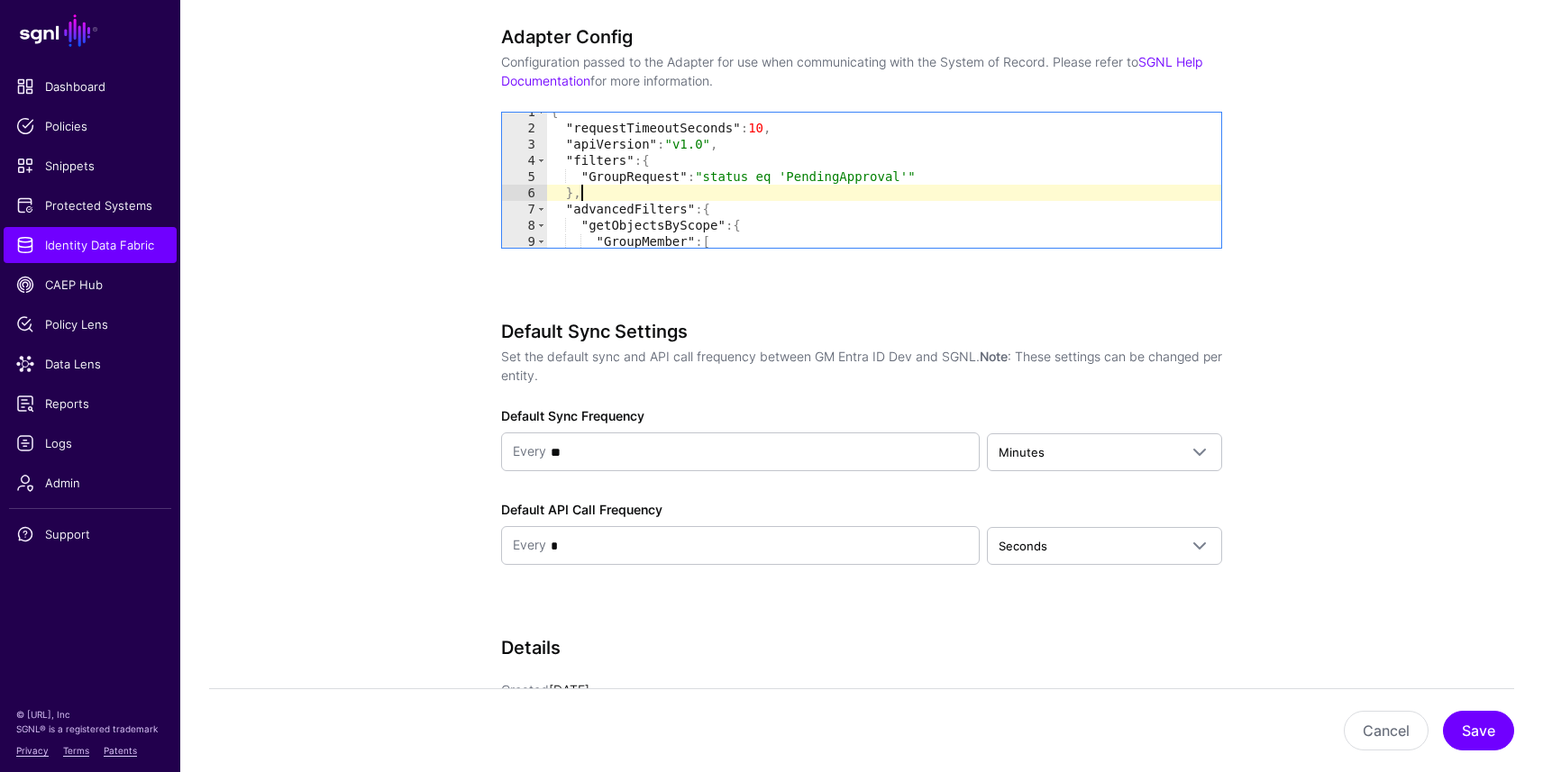
type textarea "* *"
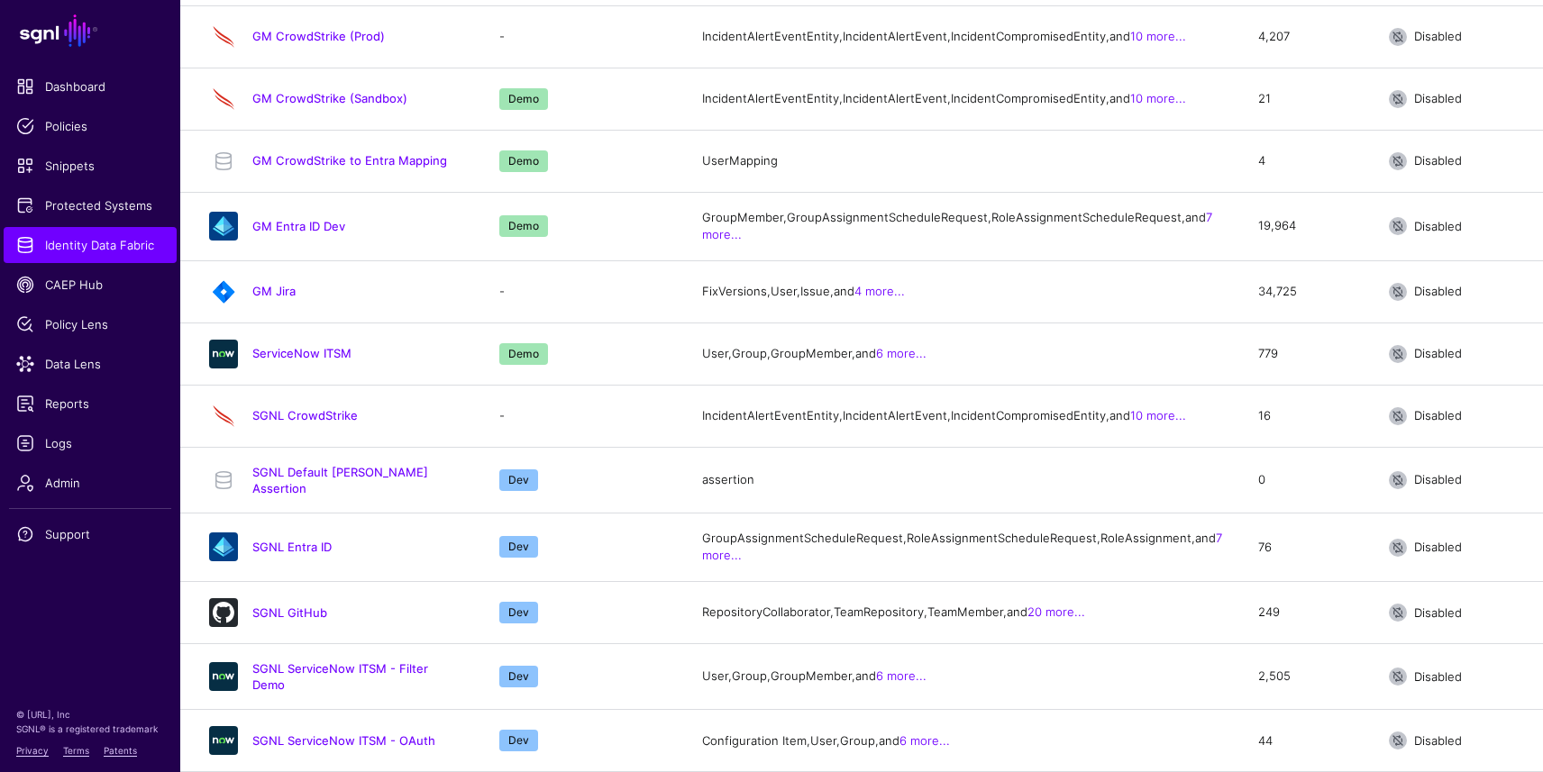
scroll to position [562, 0]
click at [302, 540] on link "SGNL Entra ID" at bounding box center [291, 547] width 79 height 14
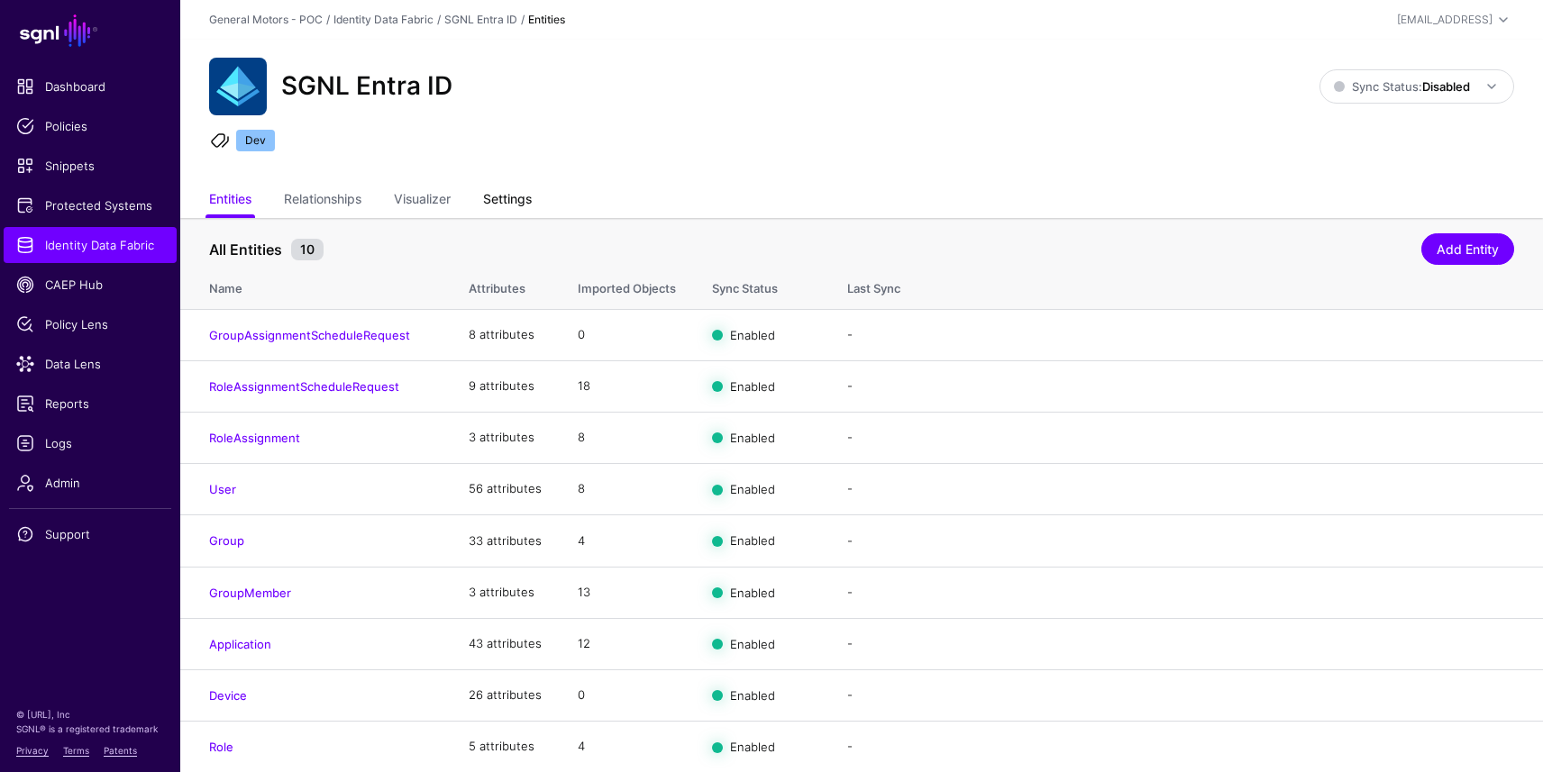
click at [516, 202] on link "Settings" at bounding box center [507, 201] width 49 height 34
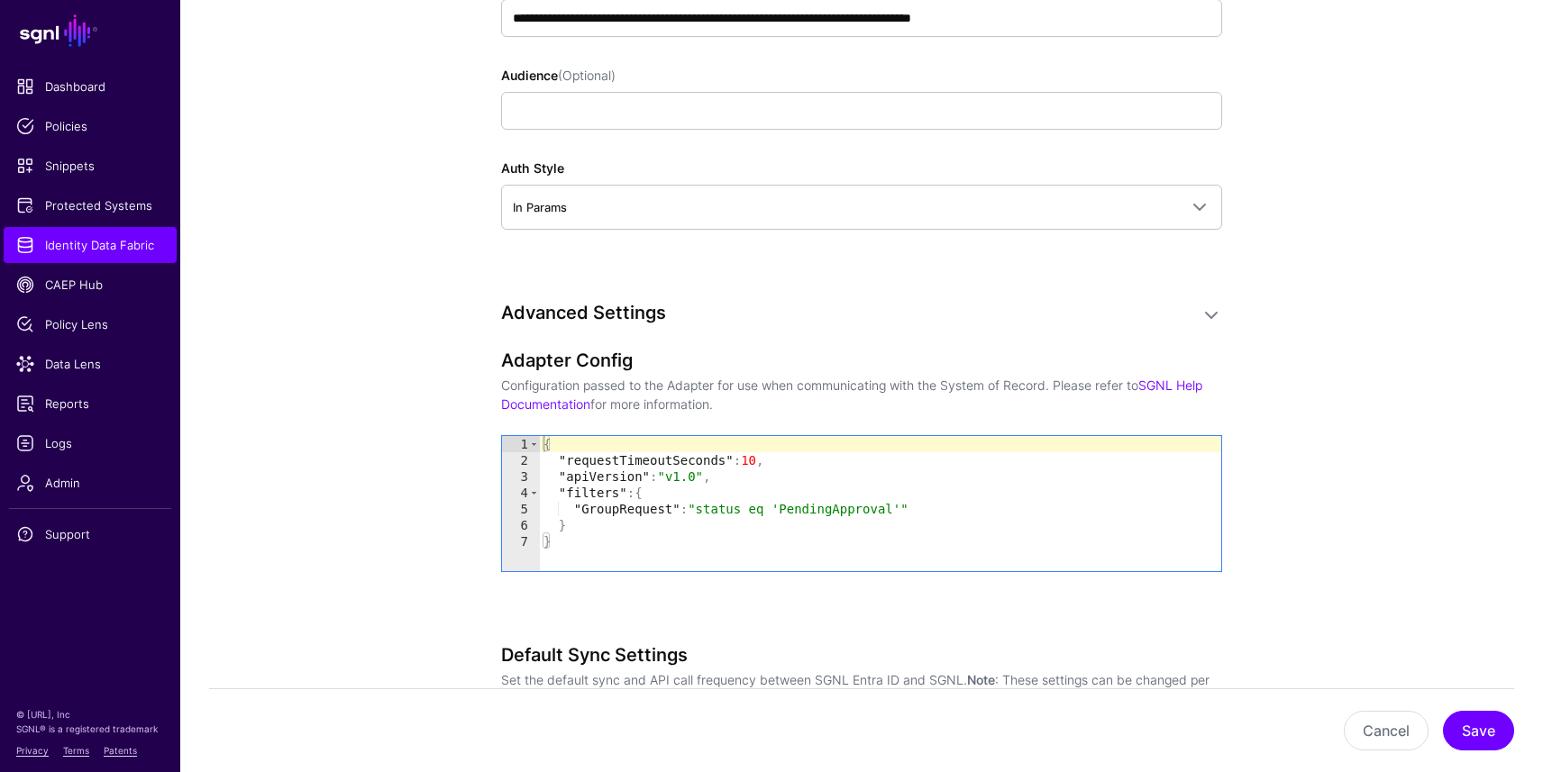
scroll to position [1752, 0]
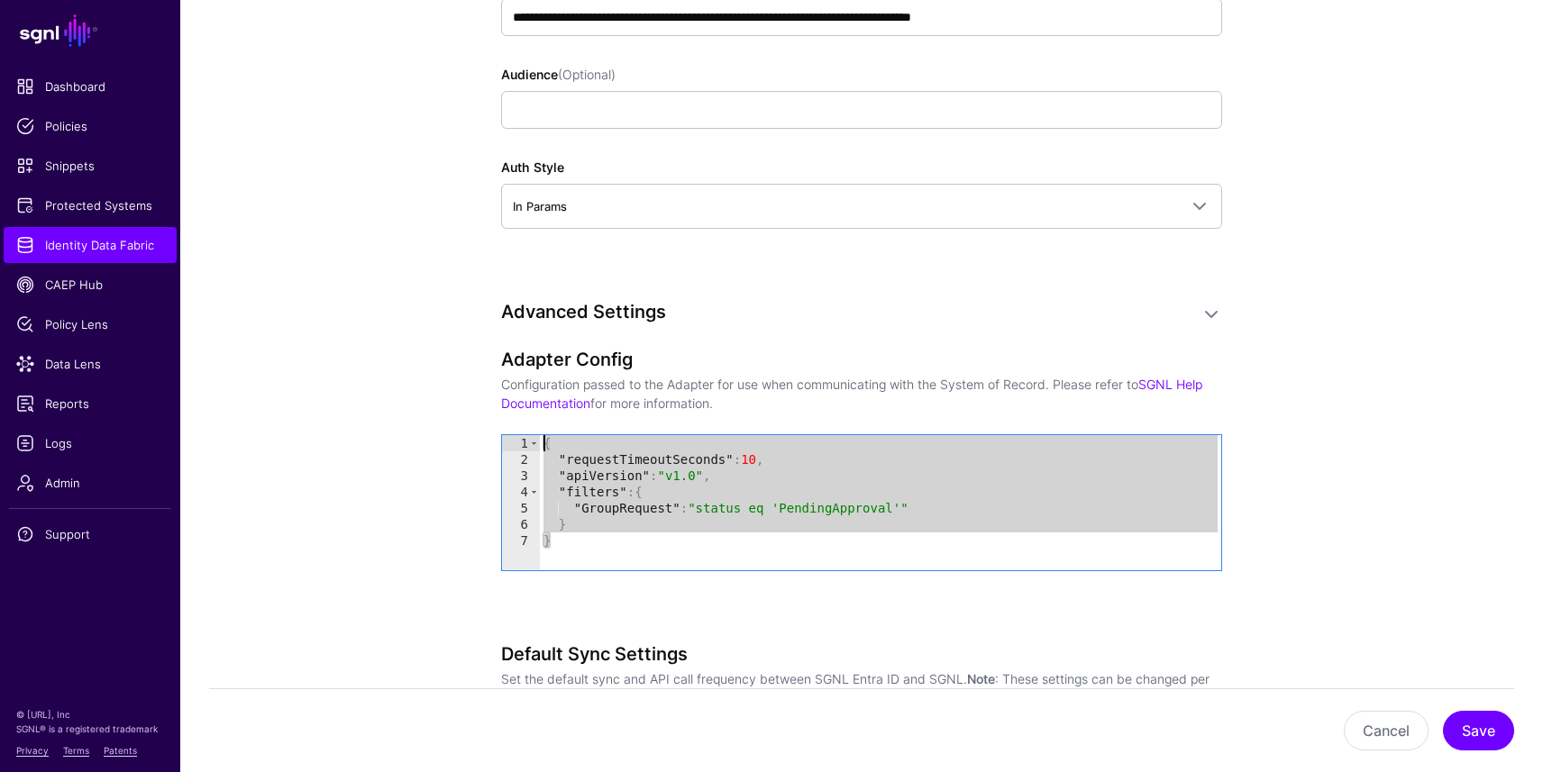
drag, startPoint x: 573, startPoint y: 550, endPoint x: 511, endPoint y: 441, distance: 125.6
click at [511, 441] on div "* 1 2 3 4 5 6 7 { "requestTimeoutSeconds" : 10 , "apiVersion" : "v1.0" , "filte…" at bounding box center [861, 502] width 719 height 135
type textarea "**********"
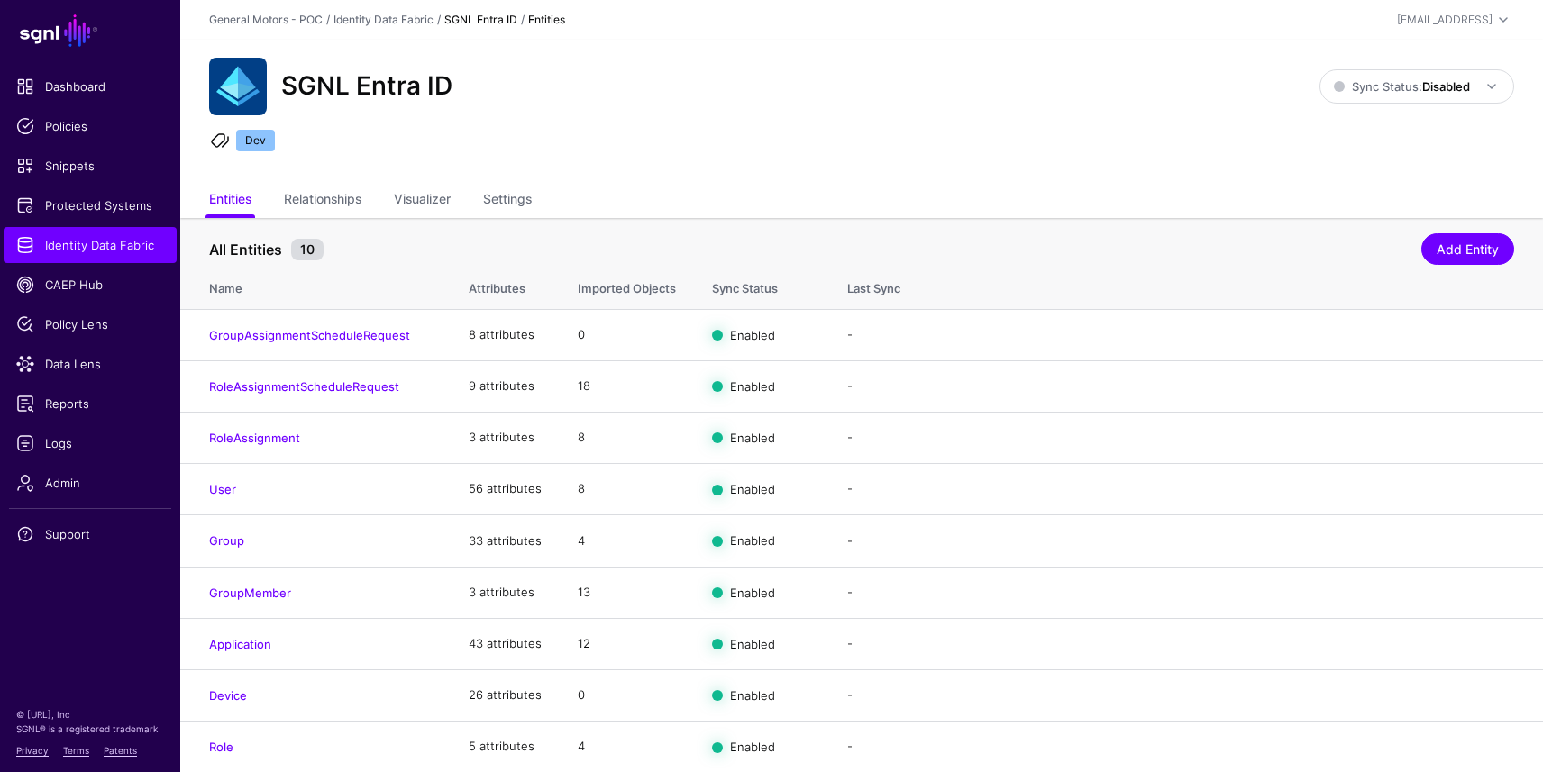
click at [460, 23] on link "SGNL Entra ID" at bounding box center [480, 20] width 73 height 14
click at [477, 17] on link "SGNL Entra ID" at bounding box center [480, 20] width 73 height 14
click at [352, 20] on link "Identity Data Fabric" at bounding box center [384, 20] width 100 height 14
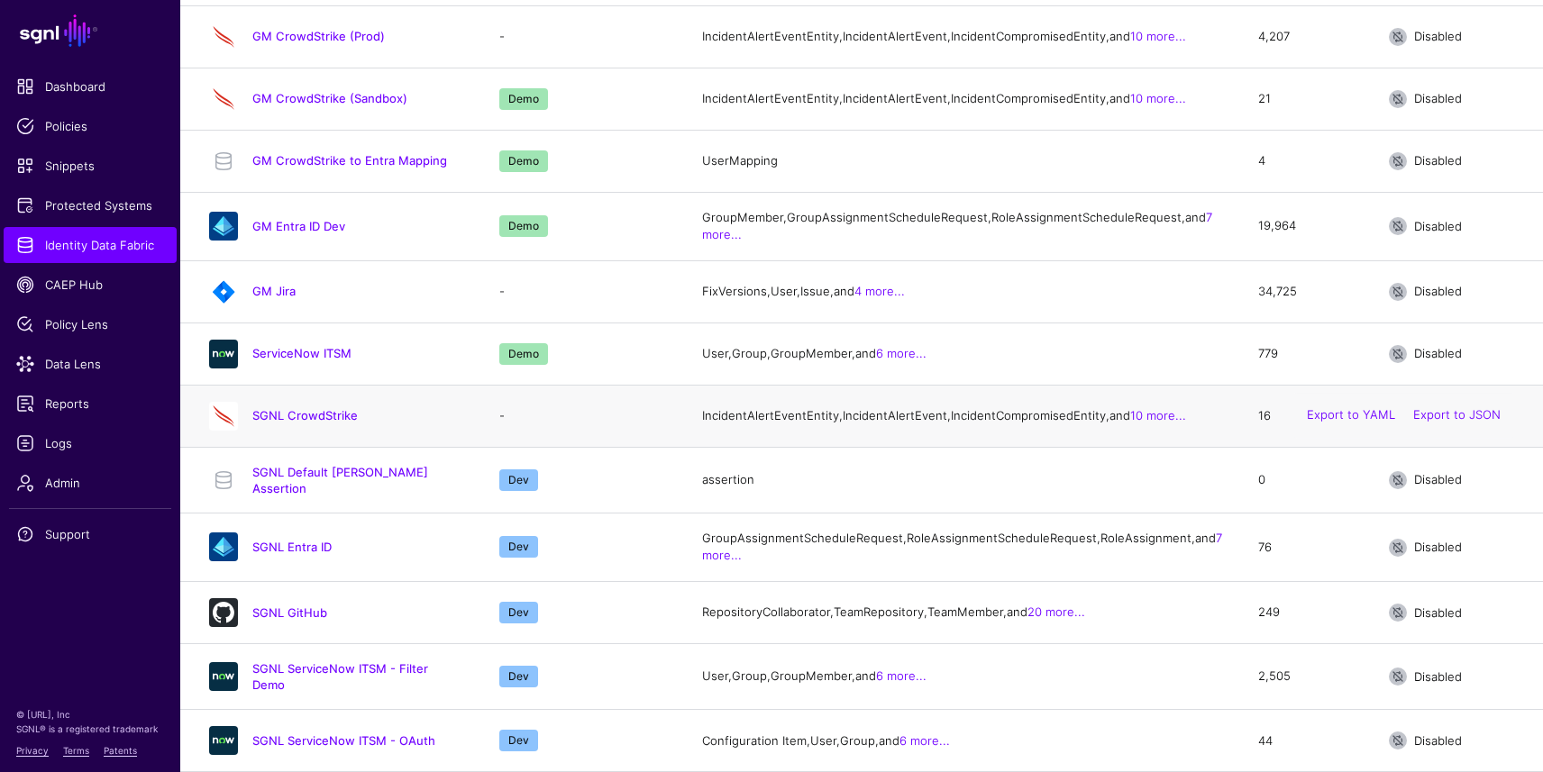
scroll to position [562, 0]
